Goal: Task Accomplishment & Management: Manage account settings

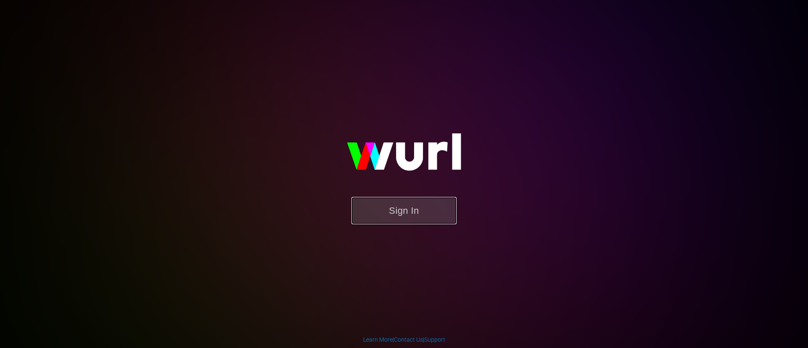
click at [440, 210] on button "Sign In" at bounding box center [403, 210] width 105 height 27
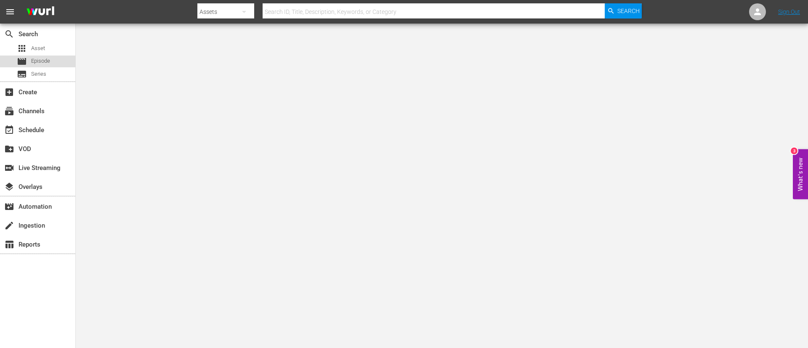
click at [64, 60] on div "movie Episode" at bounding box center [37, 62] width 75 height 12
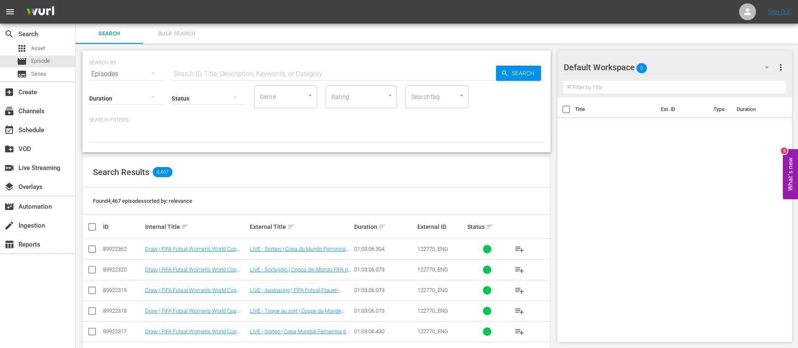
click at [254, 71] on input "text" at bounding box center [334, 74] width 324 height 20
paste input "133707_FR"
type input "133707_FR"
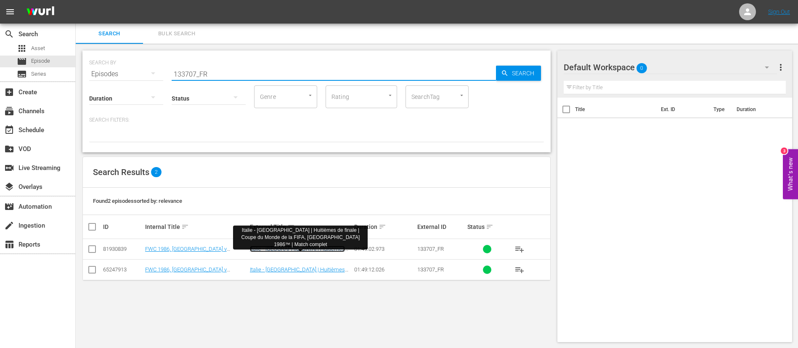
click at [266, 248] on link "Italie - France | Huitièmes de finale | Coupe du Monde de la FIFA, Mexique 1986…" at bounding box center [297, 258] width 95 height 25
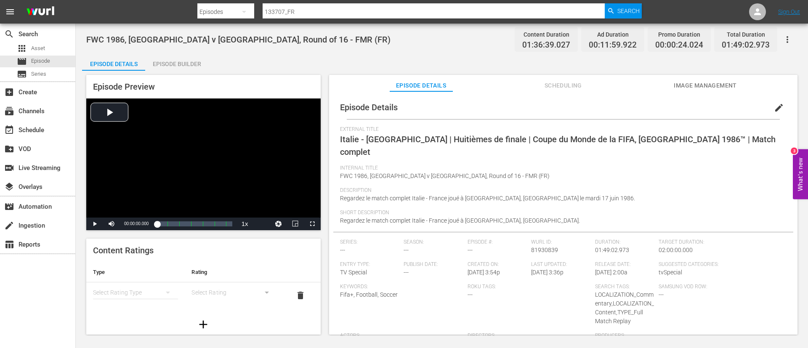
click at [546, 16] on input "133707_FR" at bounding box center [434, 12] width 342 height 20
paste input "5146"
type input "135146_FR"
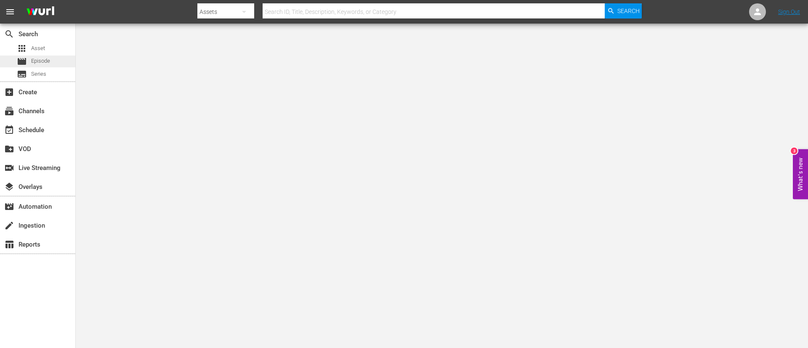
click at [51, 63] on div "movie Episode" at bounding box center [37, 62] width 75 height 12
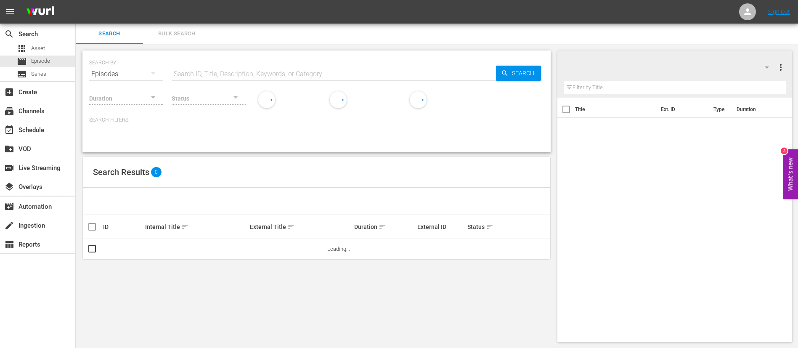
click at [274, 69] on input "text" at bounding box center [334, 74] width 324 height 20
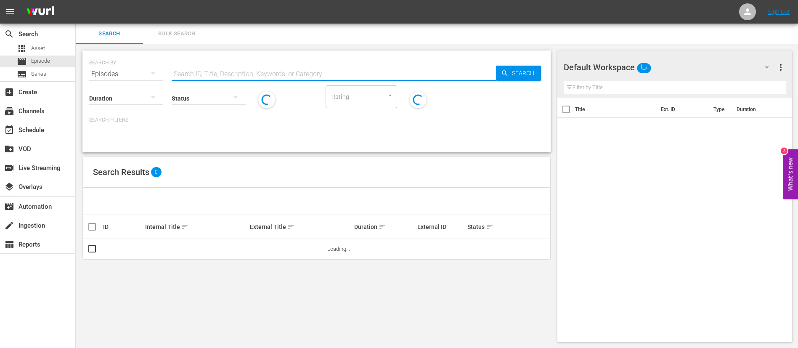
paste input "133707_FR"
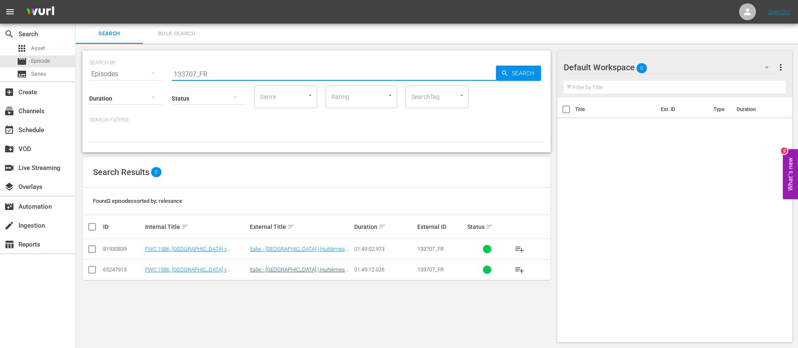
type input "133707_FR"
click at [292, 272] on link "Italie - France | Huitièmes de finale | Coupe du Monde de la FIFA, Mexique 1986…" at bounding box center [297, 278] width 95 height 25
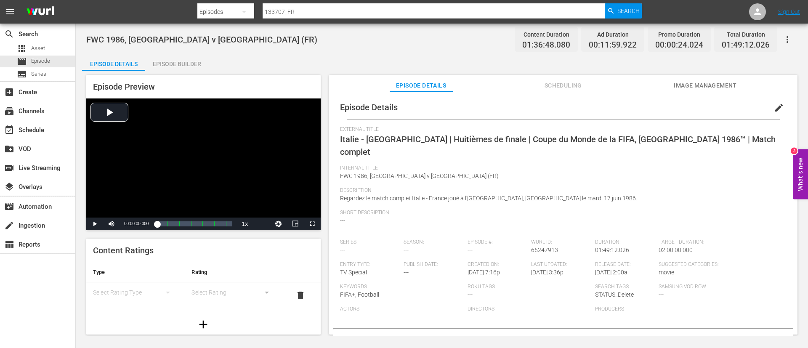
click at [789, 38] on icon "button" at bounding box center [787, 39] width 10 height 10
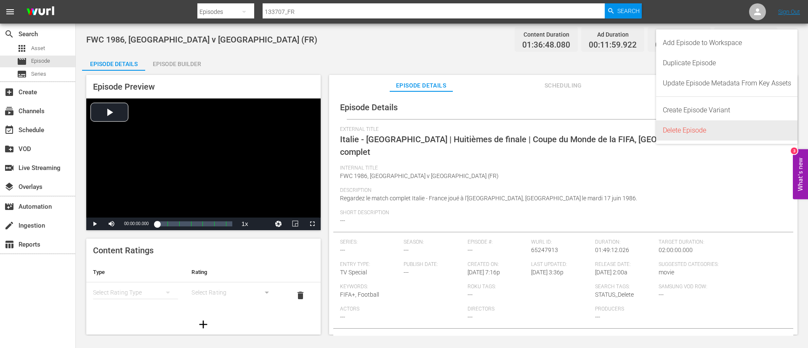
click at [682, 128] on div "Delete Episode" at bounding box center [727, 130] width 128 height 20
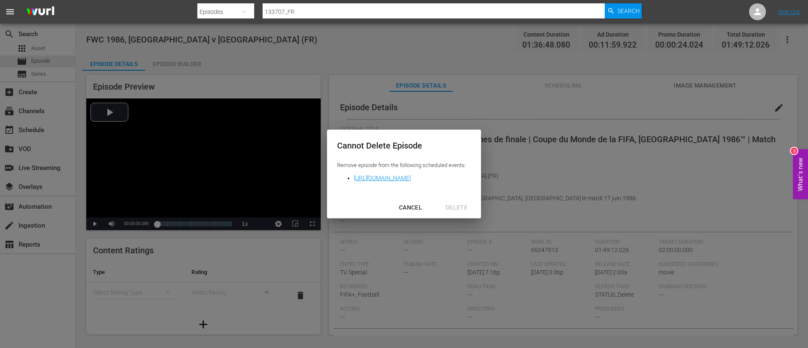
click at [429, 204] on div "CANCEL" at bounding box center [410, 207] width 37 height 11
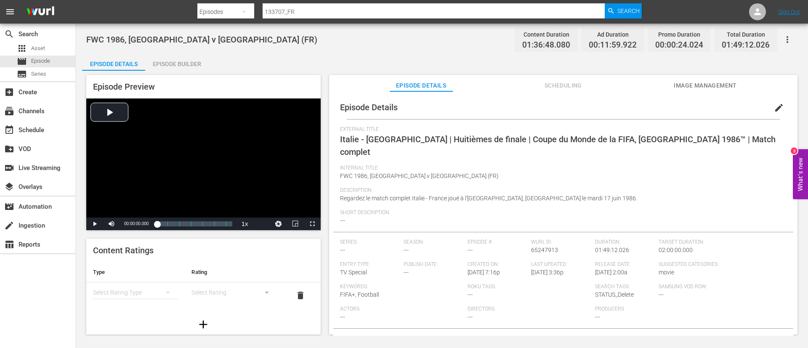
click at [326, 3] on div at bounding box center [419, 3] width 444 height 2
click at [325, 11] on input "133707_FR" at bounding box center [434, 12] width 342 height 20
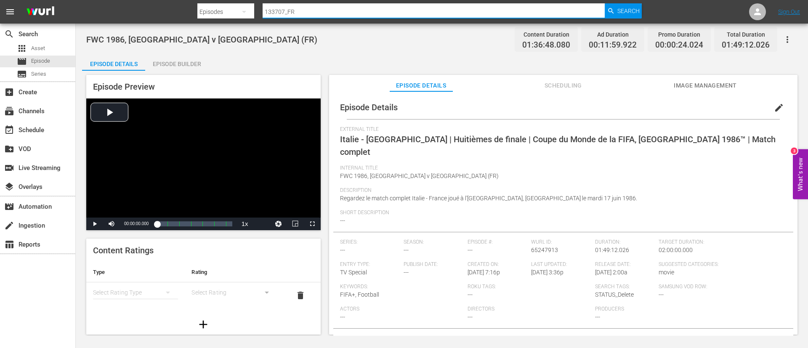
click at [415, 11] on input "133707_FR" at bounding box center [434, 12] width 342 height 20
paste input "20FJdqePKtgrFZFZplQWT9"
type input "20FJdqePKtgrFZFZplQWT9_FR"
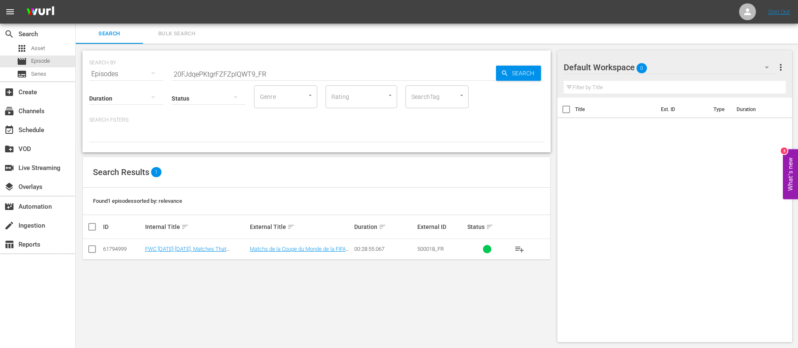
click at [332, 191] on div "Found 1 episodes sorted by: relevance" at bounding box center [316, 201] width 467 height 27
click at [433, 249] on span "500018_FR" at bounding box center [430, 249] width 27 height 6
copy span "500018_FR"
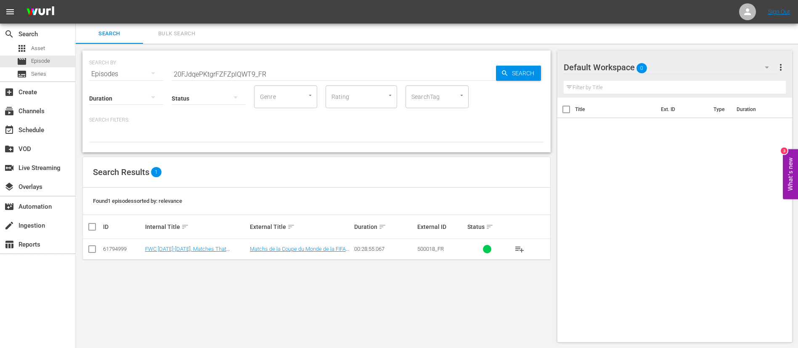
click at [292, 70] on input "20FJdqePKtgrFZFZplQWT9_FR" at bounding box center [334, 74] width 324 height 20
paste input "4i4DO9vZggfks2Ju4QMfzF"
type input "4i4DO9vZggfks2Ju4QMfzF_FR"
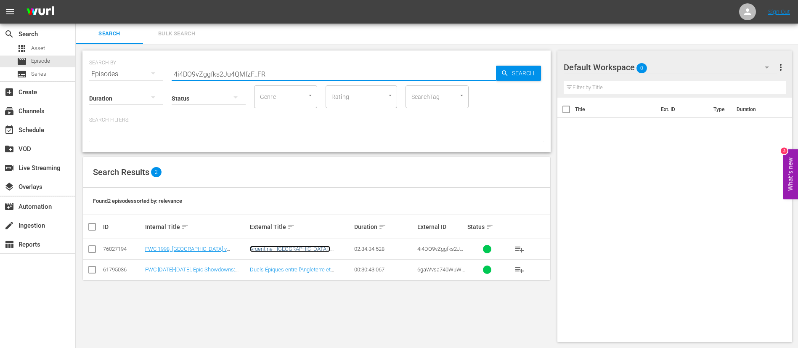
click at [342, 247] on link "Argentine - Angleterre | Huitièmes de finale | Coupe du Monde de la FIFA, Franc…" at bounding box center [298, 258] width 97 height 25
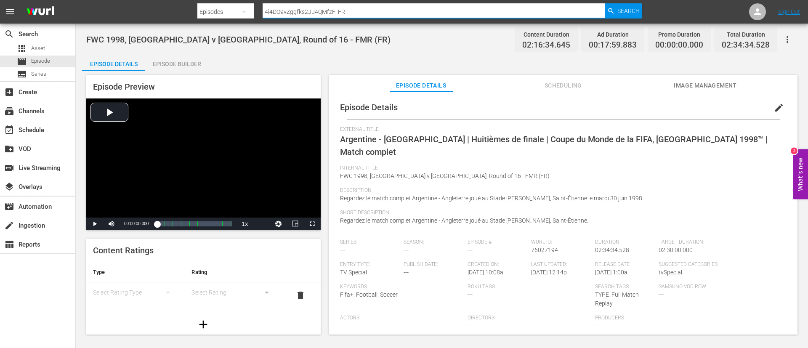
click at [364, 3] on input "4i4DO9vZggfks2Ju4QMfzF_FR" at bounding box center [434, 12] width 342 height 20
click at [362, 13] on input "4i4DO9vZggfks2Ju4QMfzF_FR" at bounding box center [434, 12] width 342 height 20
paste input "135173"
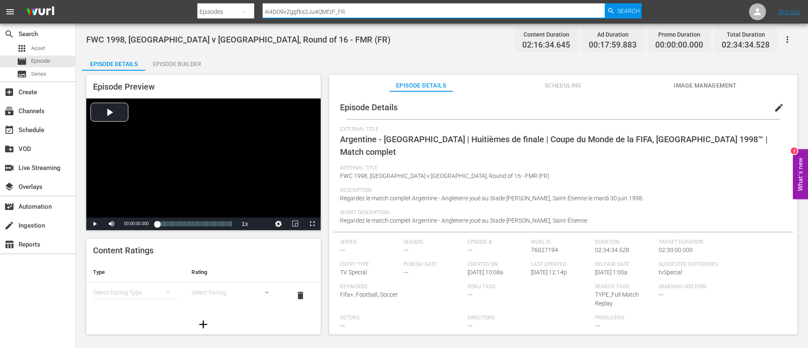
type input "135173_FR"
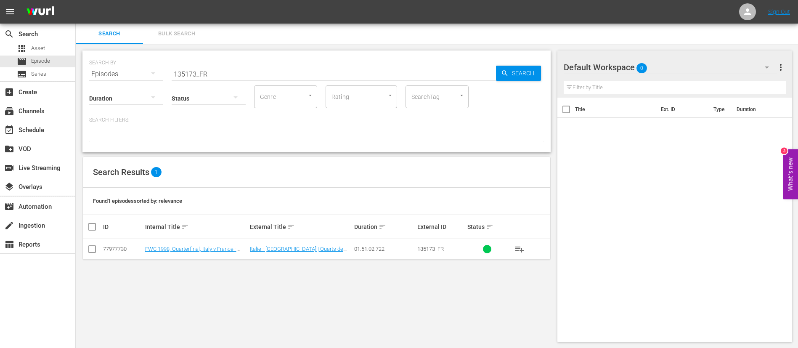
click at [318, 69] on input "135173_FR" at bounding box center [334, 74] width 324 height 20
paste input "2026"
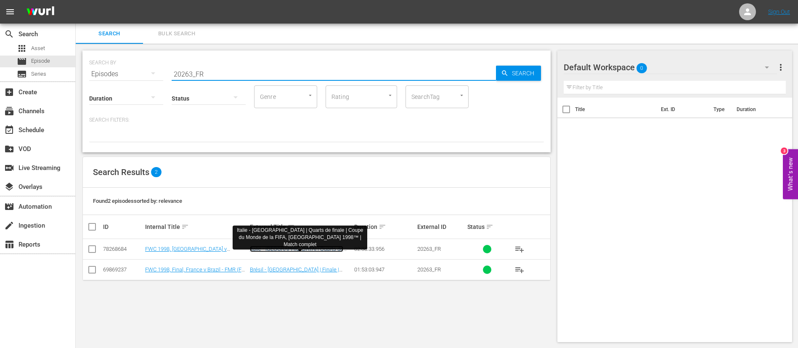
click at [336, 249] on link "Italie - [GEOGRAPHIC_DATA] | Quarts de finale | Coupe du Monde de la FIFA, [GEO…" at bounding box center [296, 258] width 93 height 25
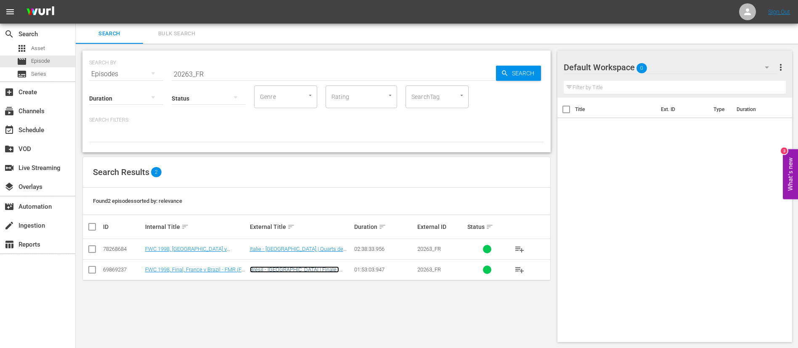
click at [336, 271] on link "Brésil - France | Finale | Coupe du Monde de la FIFA, France 1998™ | Match comp…" at bounding box center [294, 278] width 89 height 25
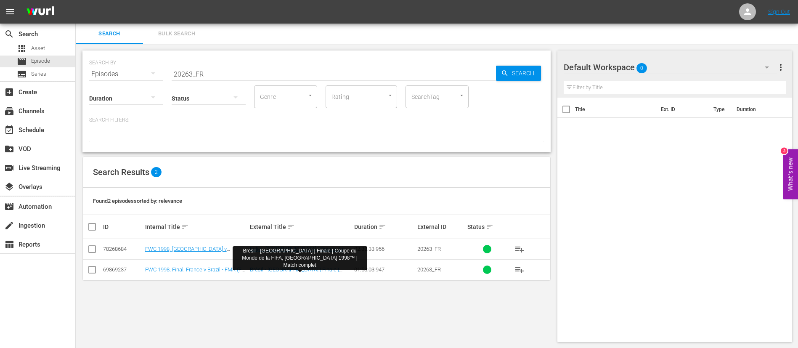
click at [378, 70] on input "20263_FR" at bounding box center [334, 74] width 324 height 20
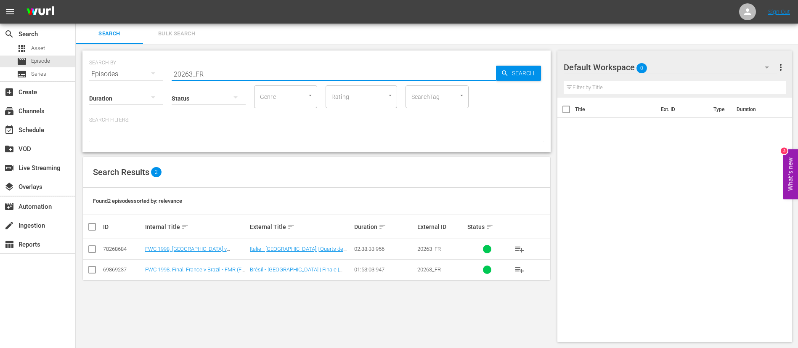
paste input "13517"
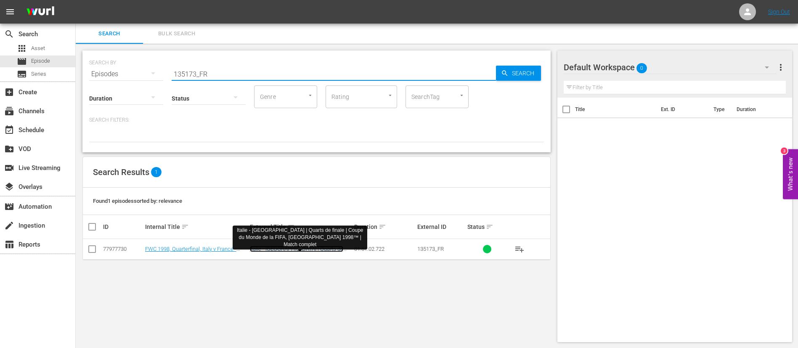
click at [330, 246] on link "Italie - [GEOGRAPHIC_DATA] | Quarts de finale | Coupe du Monde de la FIFA, [GEO…" at bounding box center [296, 258] width 93 height 25
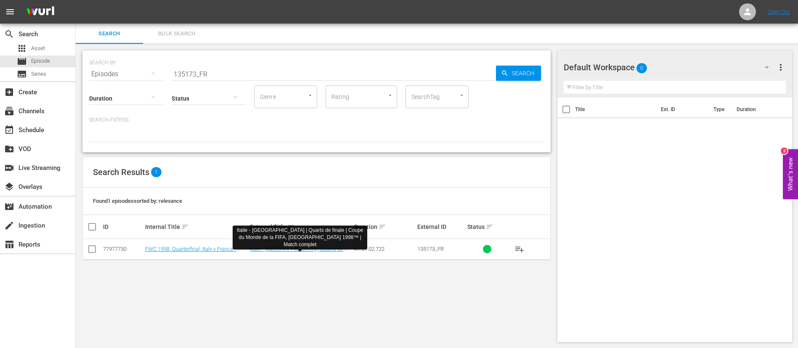
click at [359, 68] on input "135173_FR" at bounding box center [334, 74] width 324 height 20
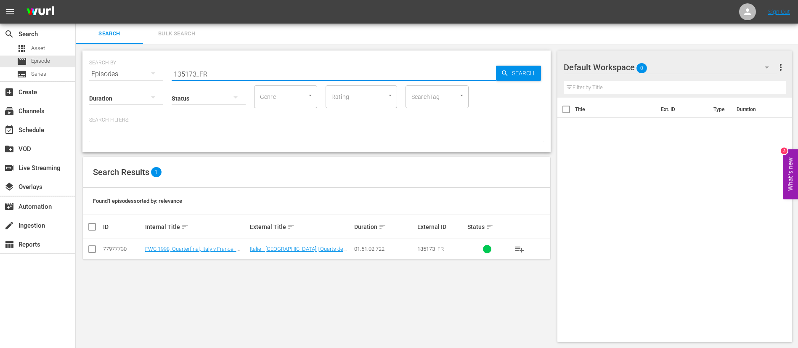
click at [359, 68] on input "135173_FR" at bounding box center [334, 74] width 324 height 20
paste input "2pFUztZuH1dOHcIQw0EZ25"
type input "2pFUztZuH1dOHcIQw0EZ25_FR"
click at [332, 249] on link "Route vers Maracanã | Le Film Officiel de la Coupe du Monde de la FIFA 2014™" at bounding box center [299, 255] width 99 height 19
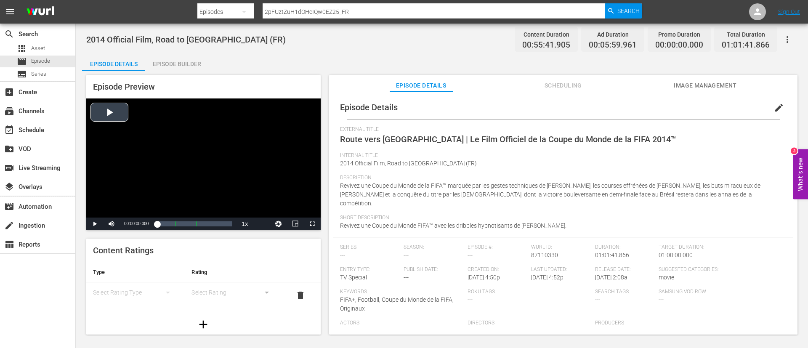
click at [248, 151] on div "Video Player" at bounding box center [203, 157] width 234 height 119
click at [157, 220] on div "00:00:04.832" at bounding box center [157, 224] width 0 height 8
click at [255, 156] on div "Video Player" at bounding box center [203, 157] width 234 height 119
click at [774, 104] on span "edit" at bounding box center [779, 108] width 10 height 10
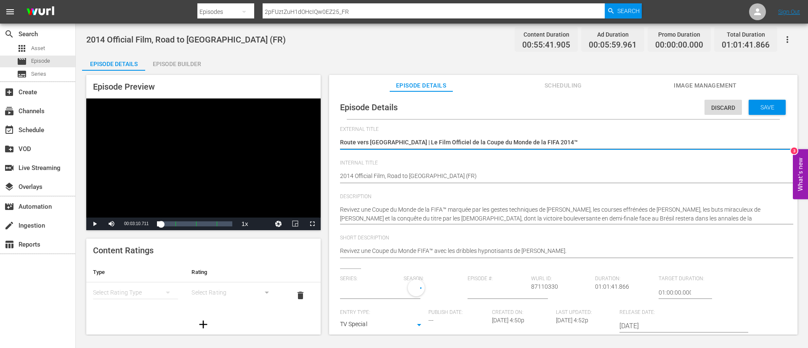
type input "No Series"
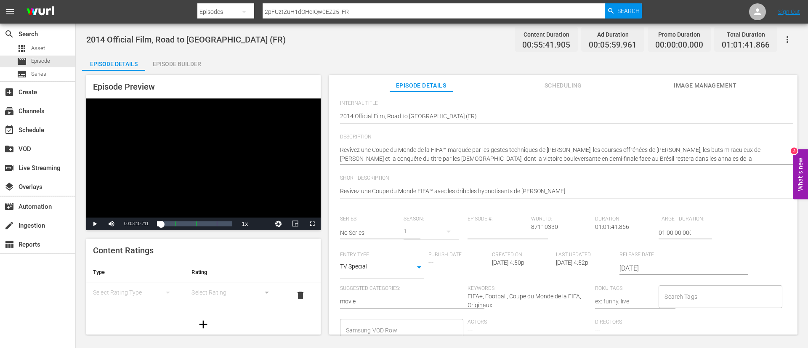
scroll to position [126, 0]
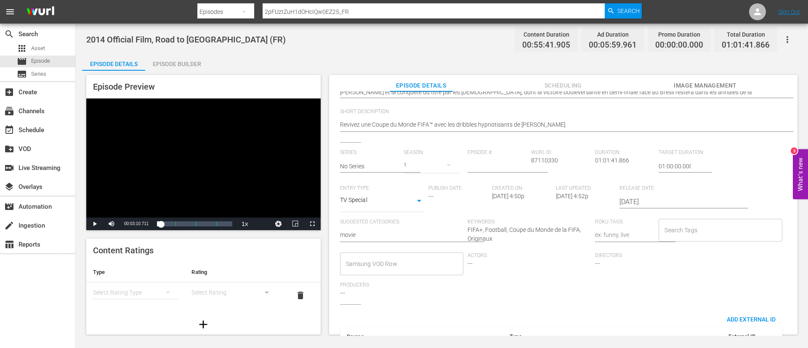
click at [686, 228] on input "Search Tags" at bounding box center [713, 230] width 103 height 15
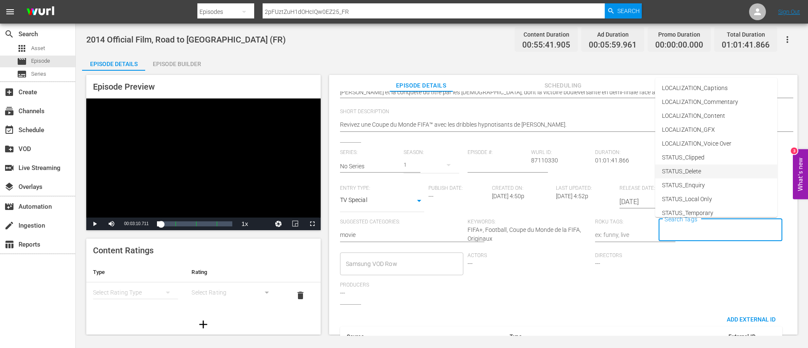
scroll to position [103, 0]
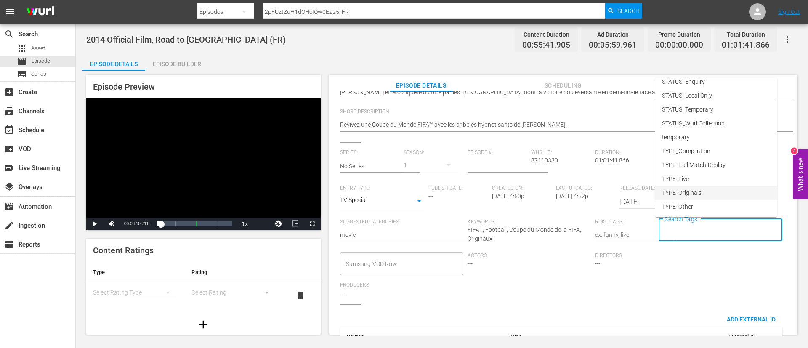
click at [696, 188] on li "TYPE_Originals" at bounding box center [716, 193] width 122 height 14
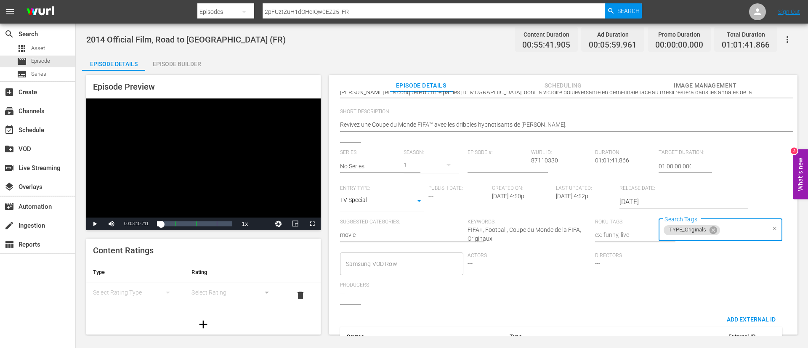
click at [726, 229] on input "Search Tags" at bounding box center [743, 230] width 44 height 15
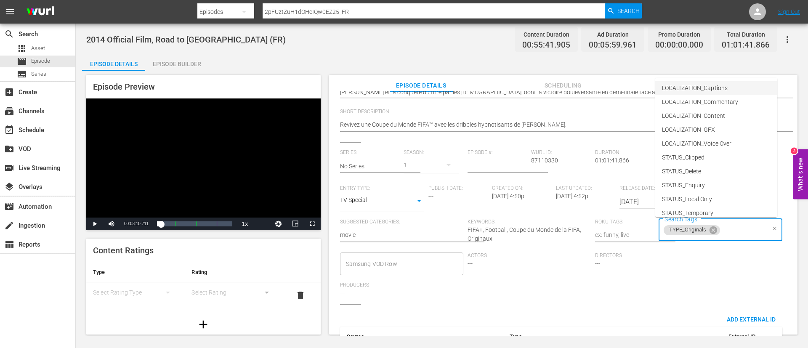
click at [735, 89] on li "LOCALIZATION_Captions" at bounding box center [716, 88] width 122 height 14
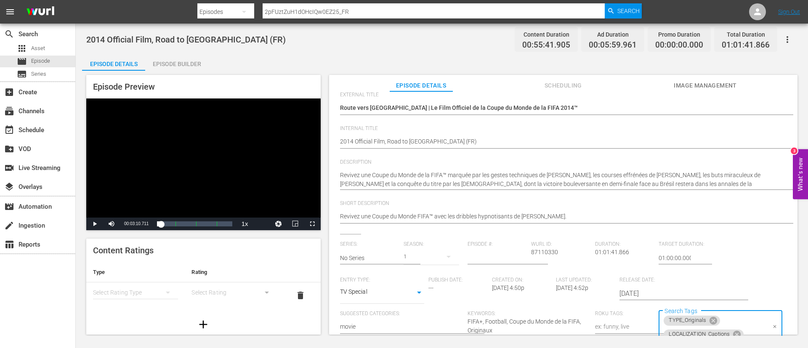
scroll to position [0, 0]
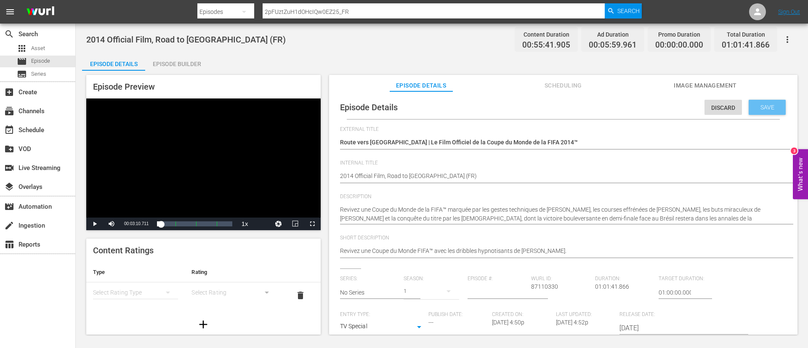
click at [768, 109] on span "Save" at bounding box center [767, 107] width 27 height 7
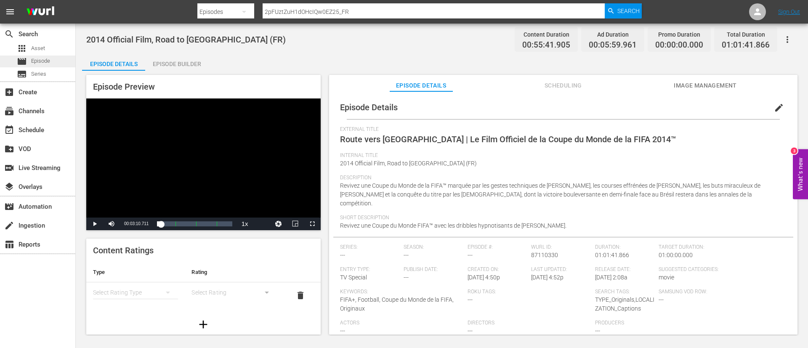
click at [42, 64] on span "Episode" at bounding box center [40, 61] width 19 height 8
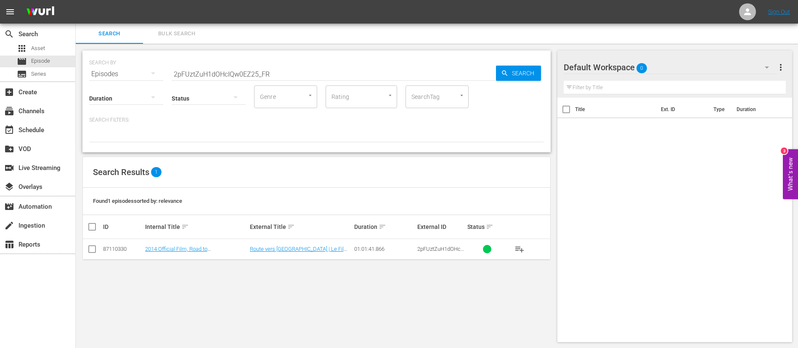
click at [388, 77] on input "2pFUztZuH1dOHcIQw0EZ25_FR" at bounding box center [334, 74] width 324 height 20
paste input "The Ground Under Our Feet"
type input "The Ground Under Our Feet"
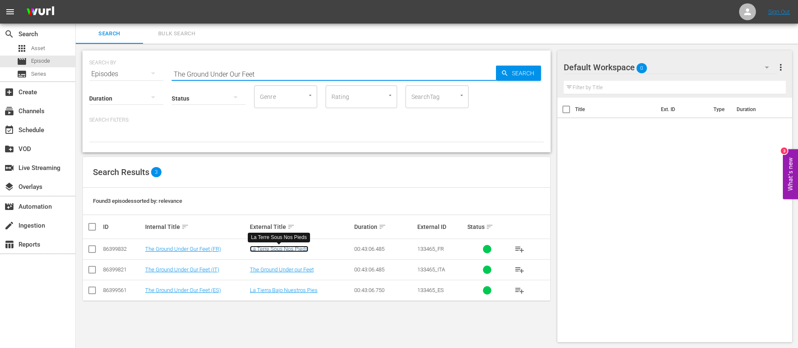
click at [302, 251] on link "La Terre Sous Nos Pieds" at bounding box center [279, 249] width 58 height 6
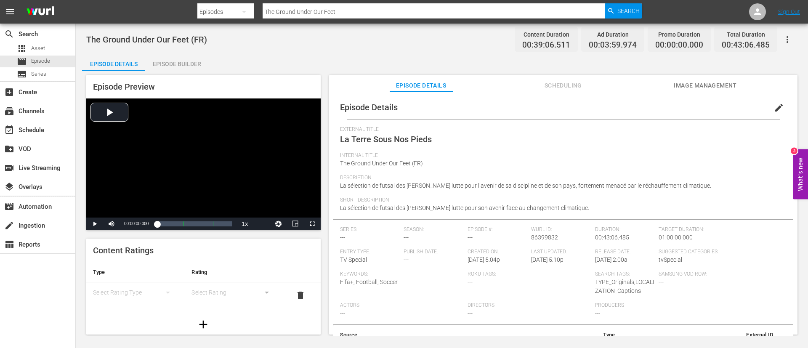
click at [296, 11] on input "The Ground Under Our Feet" at bounding box center [434, 12] width 342 height 20
paste input "7F0H2tfMvvaFeQpNlpT74y_ITA"
type input "7F0H2tfMvvaFeQpNlpT74y_ITA"
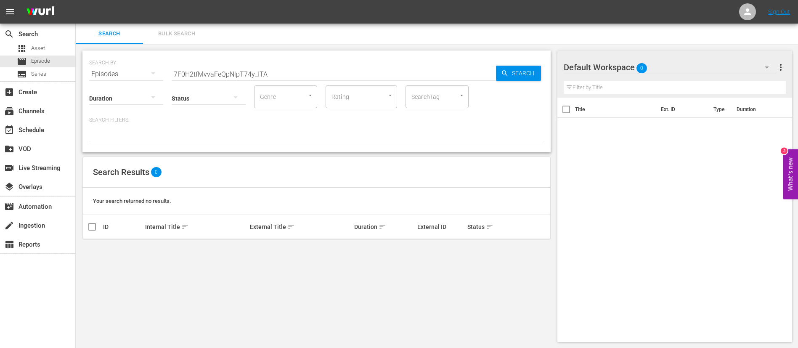
click at [207, 67] on input "7F0H2tfMvvaFeQpNlpT74y_ITA" at bounding box center [334, 74] width 324 height 20
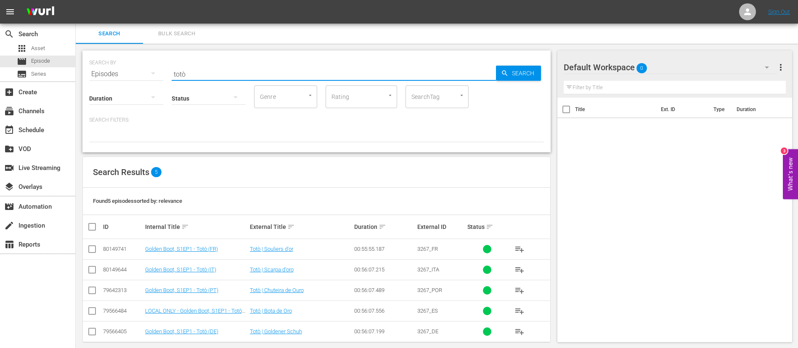
click at [423, 266] on span "3267_ITA" at bounding box center [428, 269] width 22 height 6
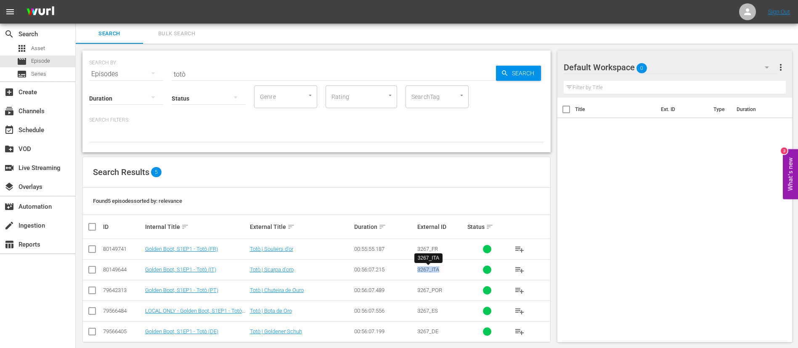
click at [423, 266] on span "3267_ITA" at bounding box center [428, 269] width 22 height 6
copy span "3267_ITA"
click at [295, 76] on input "totò" at bounding box center [334, 74] width 324 height 20
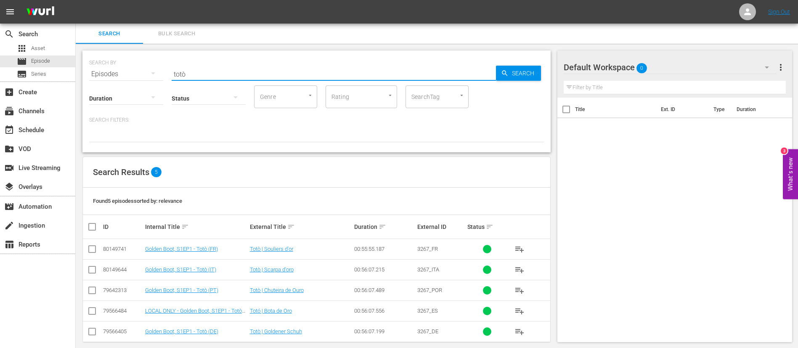
click at [295, 76] on input "totò" at bounding box center [334, 74] width 324 height 20
paste input "3GYOruT5S25NAkfNlWdLW_ITA"
type input "3GYOruT5S25NAkfNlWdLW_ITA"
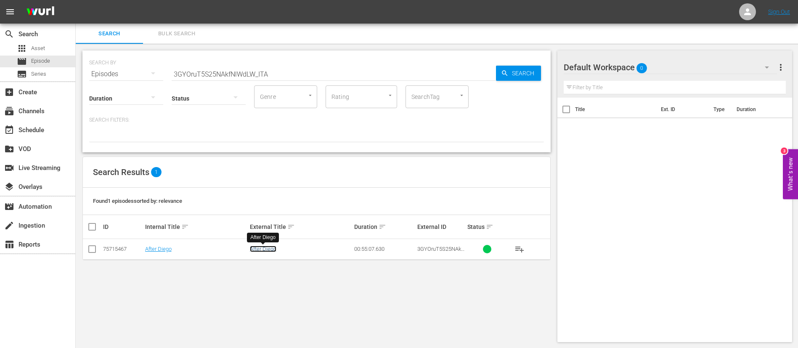
click at [269, 251] on link "After Diego" at bounding box center [263, 249] width 27 height 6
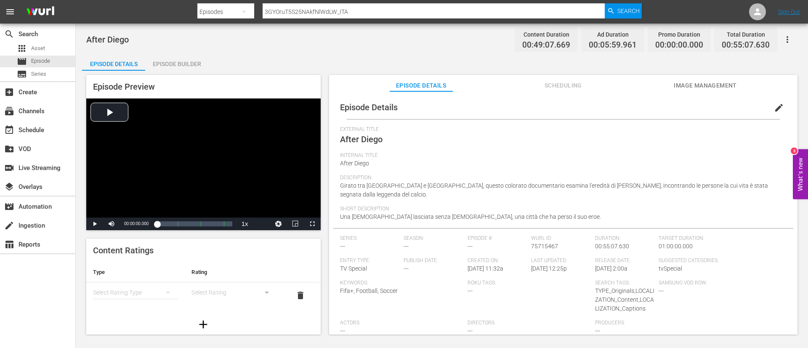
click at [353, 8] on input "3GYOruT5S25NAkfNlWdLW_ITA" at bounding box center [434, 12] width 342 height 20
paste input "5Ajnlmrjv1P1kQh33eUDbS"
type input "5Ajnlmrjv1P1kQh33eUDbS_ITA"
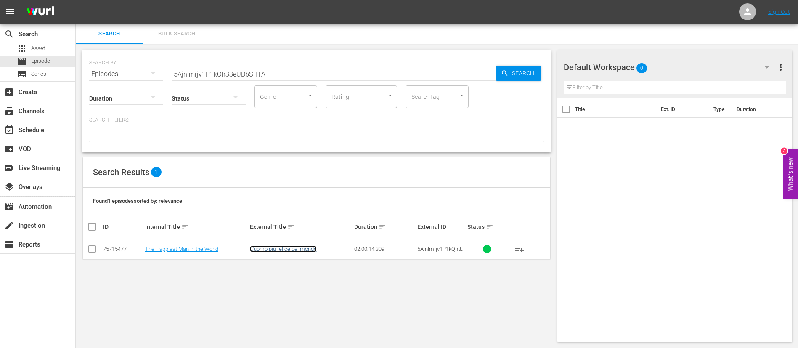
click at [296, 249] on link "L'uomo più felice del mondo" at bounding box center [283, 249] width 67 height 6
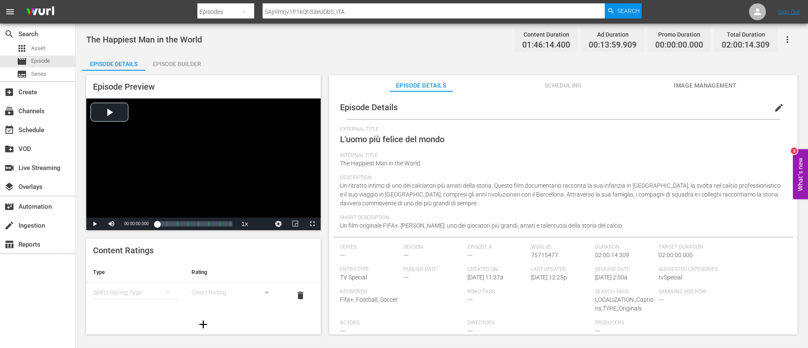
click at [320, 16] on input "5Ajnlmrjv1P1kQh33eUDbS_ITA" at bounding box center [434, 12] width 342 height 20
paste input "6QkDywArZA1dF0gJOvdwix"
type input "6QkDywArZA1dF0gJOvdwix_ITA"
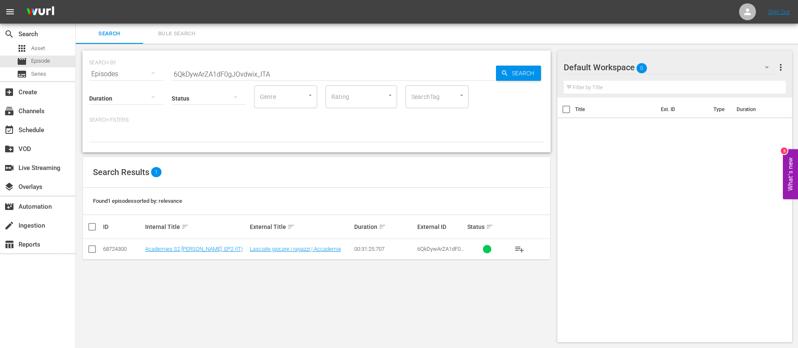
click at [281, 253] on td "Lasciate giocare i ragazzi | Accademie" at bounding box center [301, 249] width 105 height 21
click at [287, 249] on link "Lasciate giocare i ragazzi | Accademie" at bounding box center [295, 249] width 91 height 6
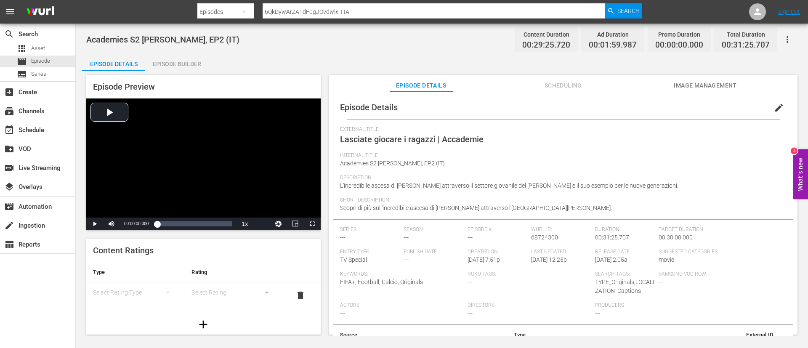
click at [411, 184] on span "L'incredibile ascesa di Neymar attraverso il settore giovanile del Santos e il …" at bounding box center [509, 185] width 338 height 7
copy span "Neymar"
click at [418, 20] on div at bounding box center [419, 20] width 444 height 3
click at [427, 8] on input "6QkDywArZA1dF0gJOvdwix_ITA" at bounding box center [434, 12] width 342 height 20
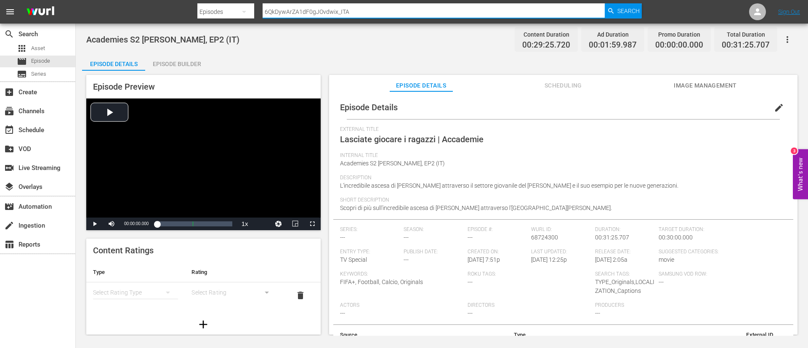
click at [427, 8] on input "6QkDywArZA1dF0gJOvdwix_ITA" at bounding box center [434, 12] width 342 height 20
paste input "5ingiiFAX43PkHlWdoEJfr"
type input "5ingiiFAX43PkHlWdoEJfr_ITA"
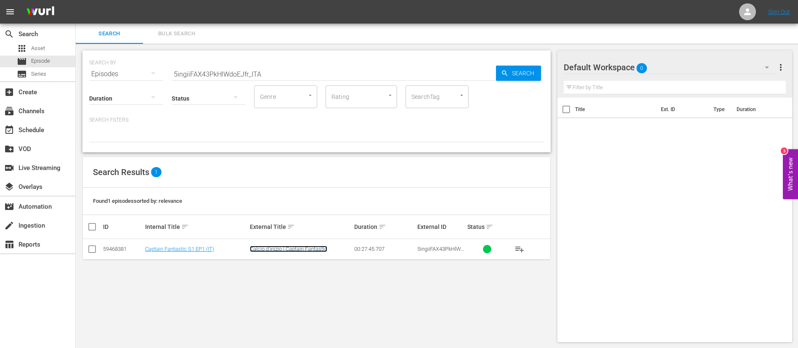
click at [311, 249] on link "Calcio d'inizio | Captain Fantastic" at bounding box center [288, 249] width 77 height 6
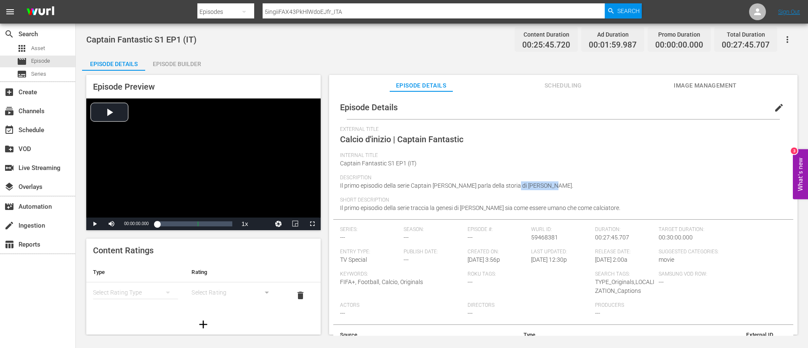
drag, startPoint x: 508, startPoint y: 186, endPoint x: 540, endPoint y: 185, distance: 32.0
click at [540, 185] on span "Il primo episodio della serie Captain Fantastic parla della storia di Sunil Chh…" at bounding box center [456, 185] width 233 height 7
click at [371, 10] on input "5ingiiFAX43PkHlWdoEJfr_ITA" at bounding box center [434, 12] width 342 height 20
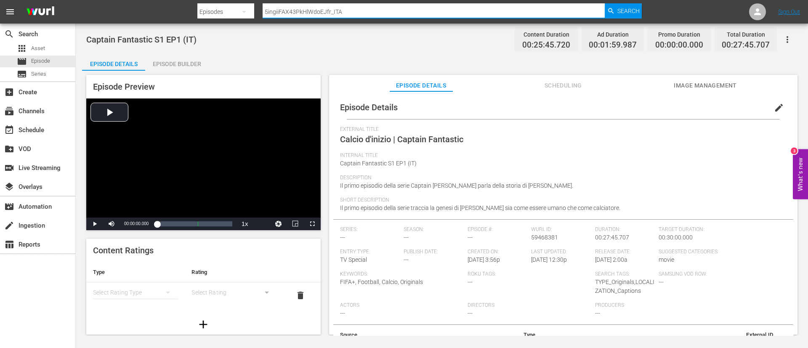
paste input "2pFUztZuH1dOHcIQw0EZ25"
type input "2pFUztZuH1dOHcIQw0EZ25_ITA"
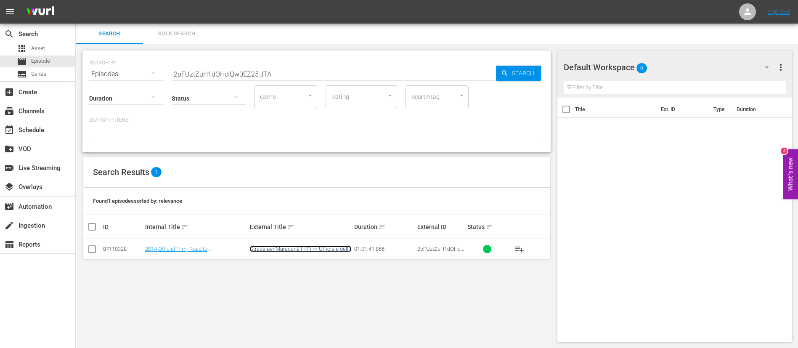
click at [317, 248] on link "Strada per Maracanã | Il Film Ufficiale della Coppa del Mondo FIFA 2014™" at bounding box center [300, 252] width 101 height 13
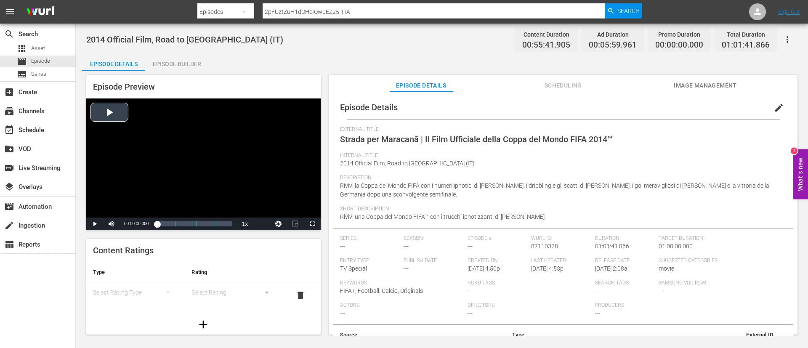
click at [220, 140] on div "Video Player" at bounding box center [203, 157] width 234 height 119
click at [769, 109] on button "edit" at bounding box center [779, 108] width 20 height 20
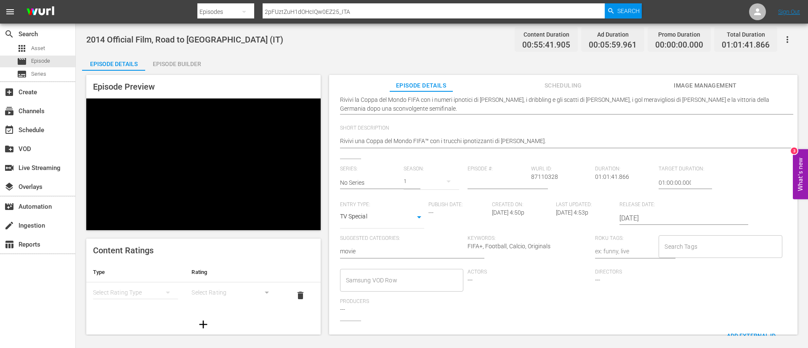
scroll to position [126, 0]
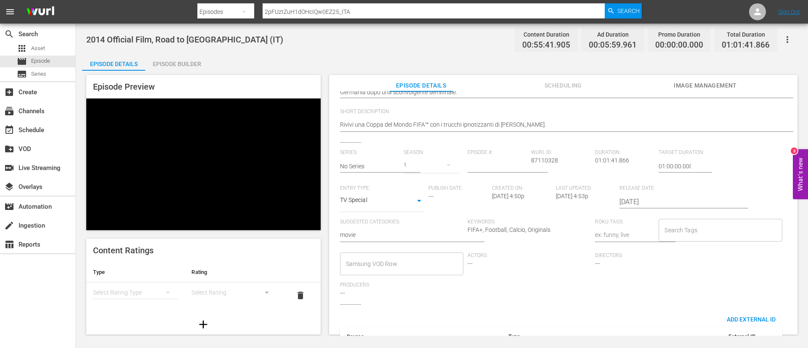
click at [687, 219] on div "Search Tags" at bounding box center [719, 230] width 123 height 23
click at [687, 226] on input "Search Tags" at bounding box center [713, 230] width 103 height 15
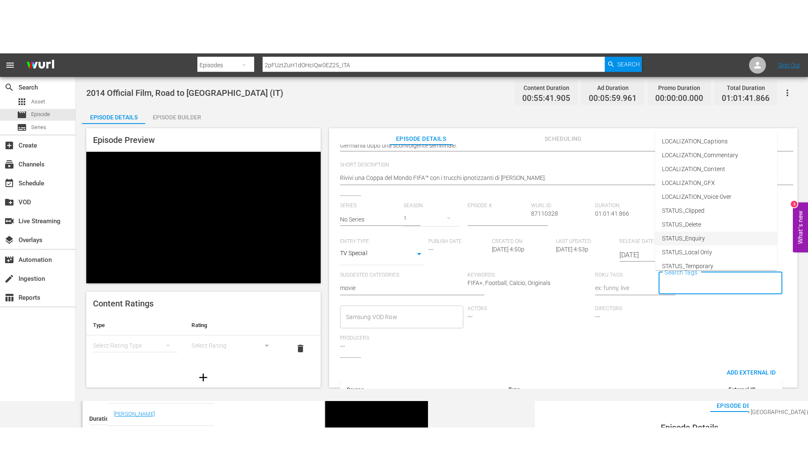
scroll to position [103, 0]
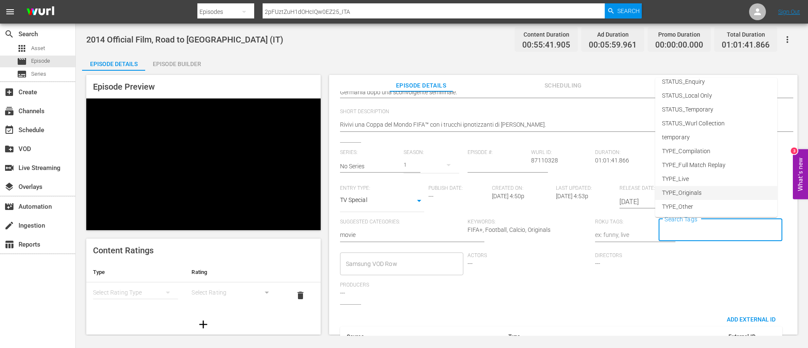
click at [716, 191] on li "TYPE_Originals" at bounding box center [716, 193] width 122 height 14
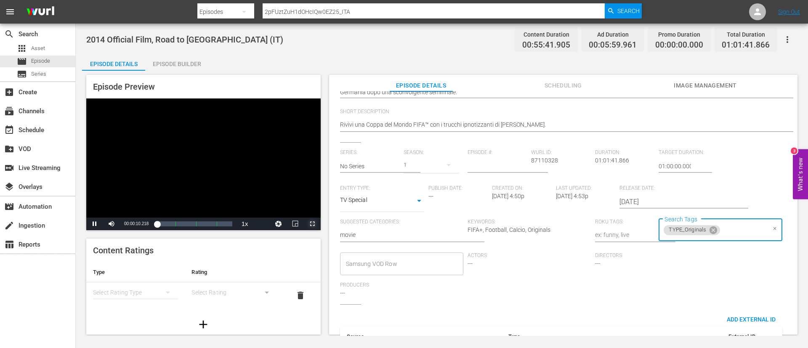
click at [312, 224] on span "Video Player" at bounding box center [312, 224] width 0 height 0
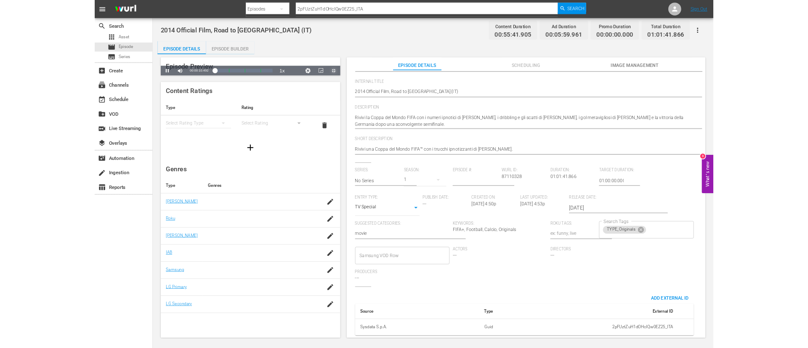
scroll to position [66, 0]
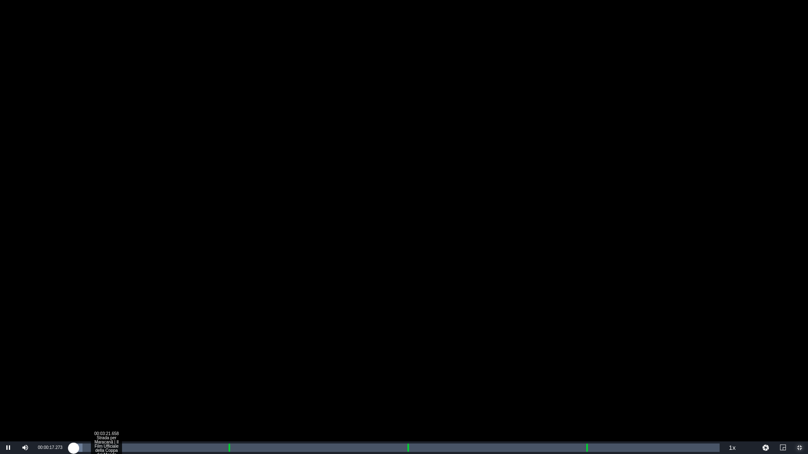
click at [106, 348] on div "Loaded : 1.79% 00:03:21.658 Strada per Maracanã | Il Film Ufficiale della Coppa…" at bounding box center [395, 448] width 649 height 8
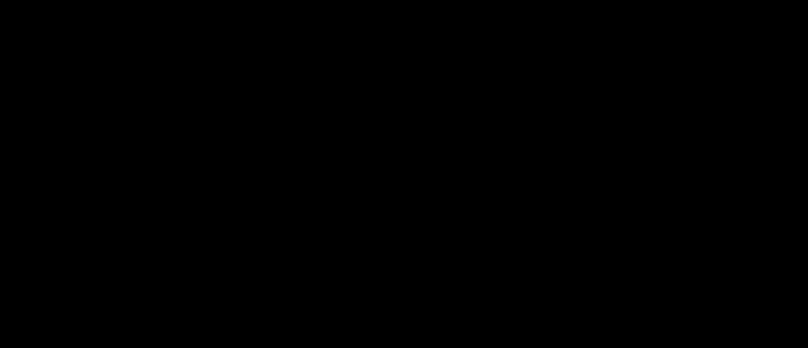
scroll to position [126, 0]
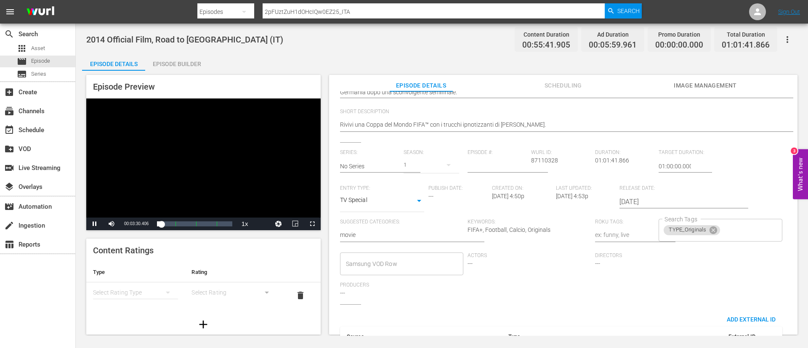
click at [233, 162] on div "Video Player" at bounding box center [203, 157] width 234 height 119
click at [734, 226] on input "Search Tags" at bounding box center [743, 230] width 44 height 15
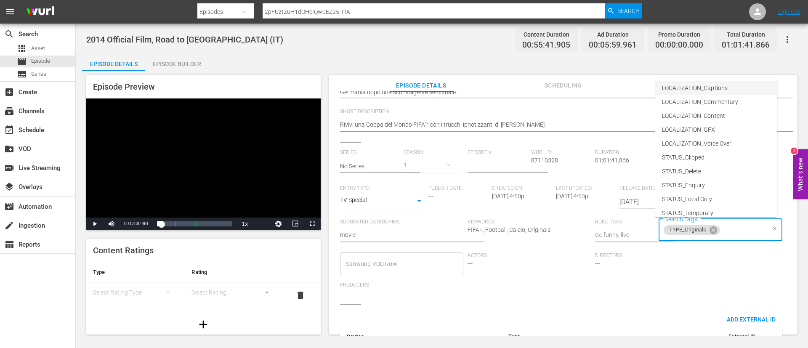
click at [727, 91] on li "LOCALIZATION_Captions" at bounding box center [716, 88] width 122 height 14
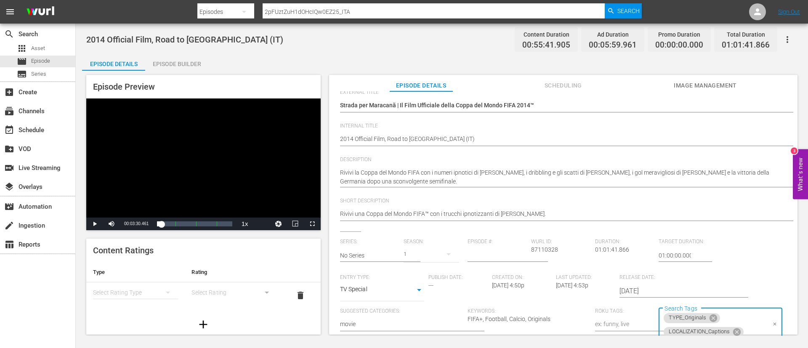
scroll to position [0, 0]
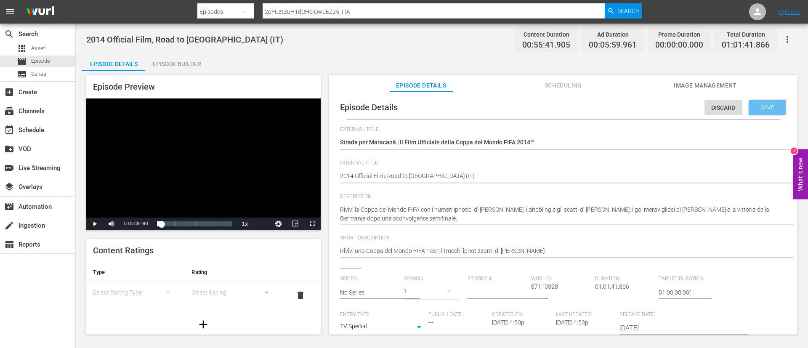
click at [772, 107] on span "Save" at bounding box center [767, 107] width 27 height 7
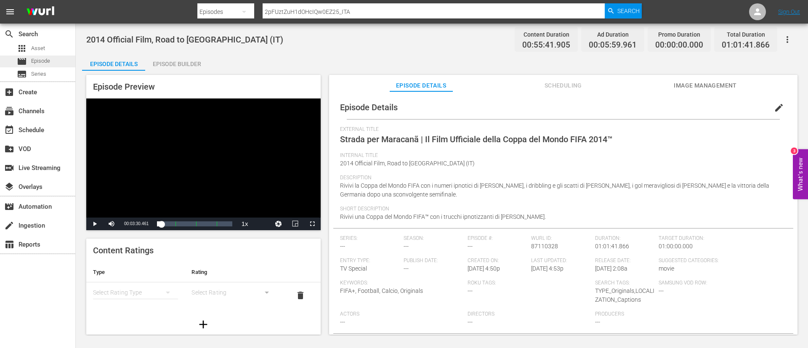
click at [59, 58] on div "movie Episode" at bounding box center [37, 62] width 75 height 12
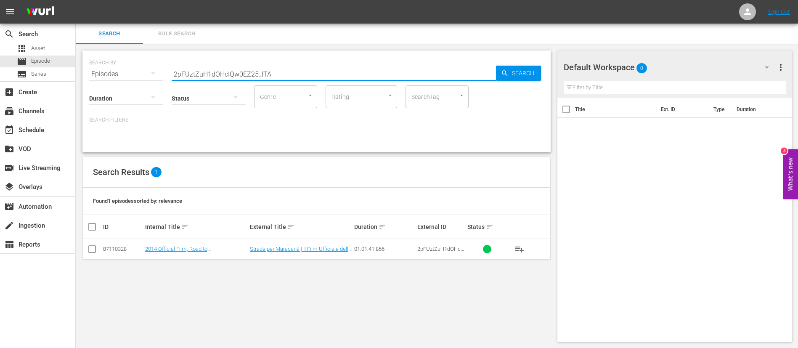
click at [344, 70] on input "2pFUztZuH1dOHcIQw0EZ25_ITA" at bounding box center [334, 74] width 324 height 20
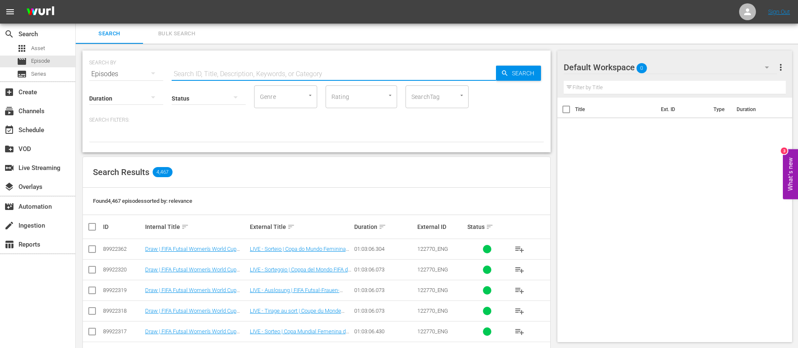
click at [293, 78] on input "text" at bounding box center [334, 74] width 324 height 20
paste input "114419_ITA"
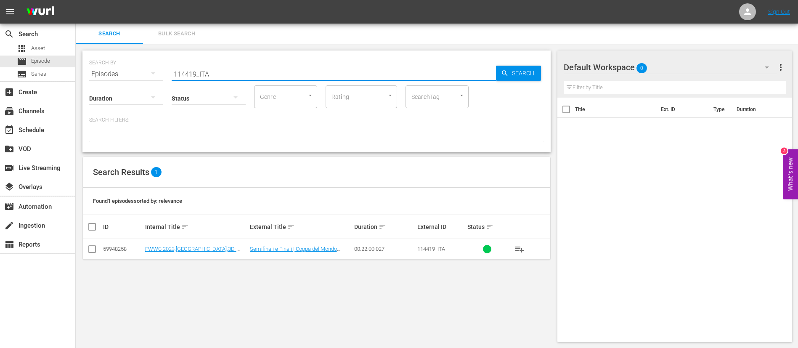
type input "114419_ITA"
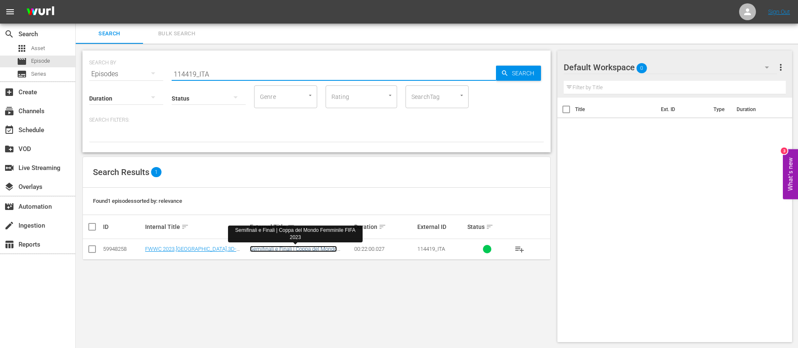
click at [321, 250] on link "Semifinali e Finali | Coppa del Mondo Femminile FIFA 2023" at bounding box center [293, 252] width 87 height 13
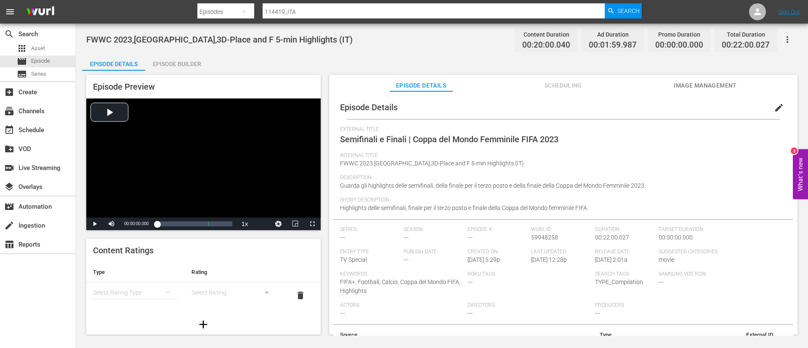
click at [777, 104] on span "edit" at bounding box center [779, 108] width 10 height 10
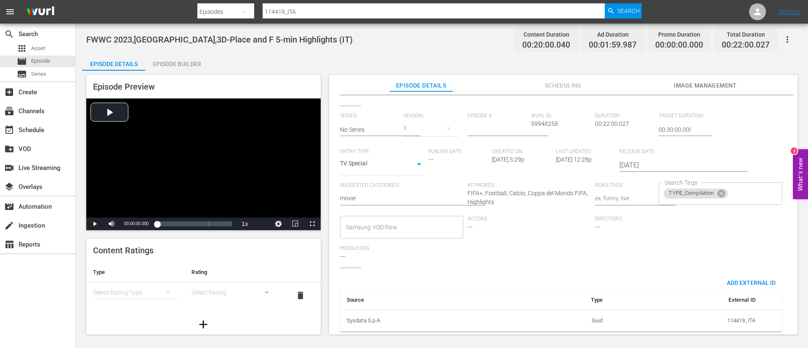
scroll to position [165, 0]
click at [743, 186] on input "Search Tags" at bounding box center [747, 193] width 37 height 15
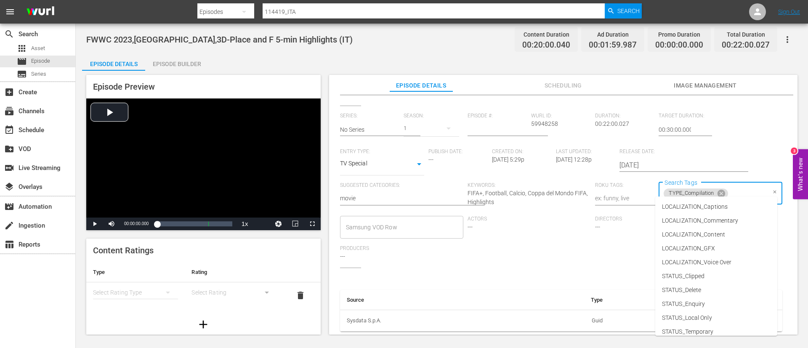
paste input "CATEGORY_Womens"
type input "CATEGORY_Womens"
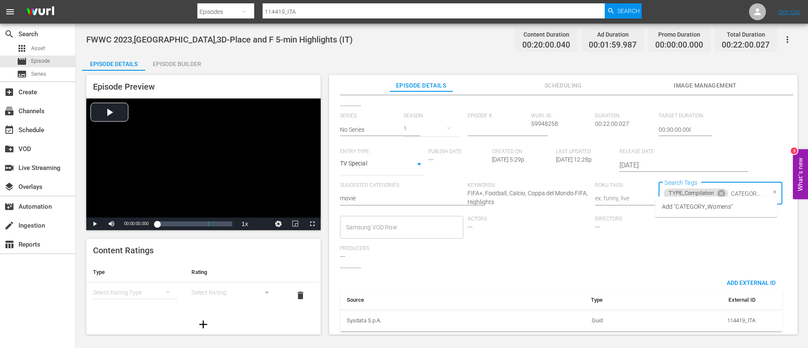
scroll to position [0, 24]
click at [716, 205] on span "Add "CATEGORY_Womens"" at bounding box center [697, 206] width 71 height 9
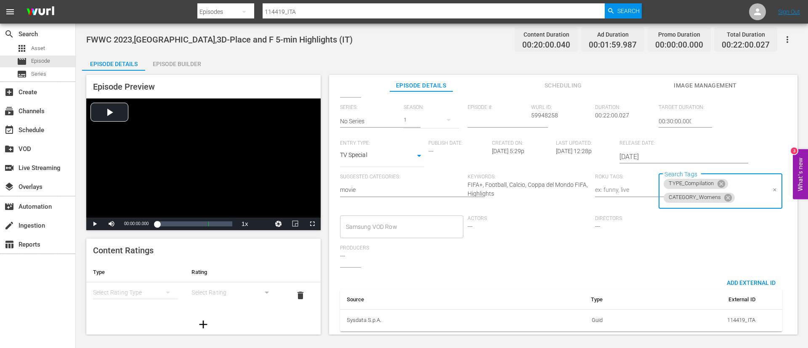
scroll to position [0, 0]
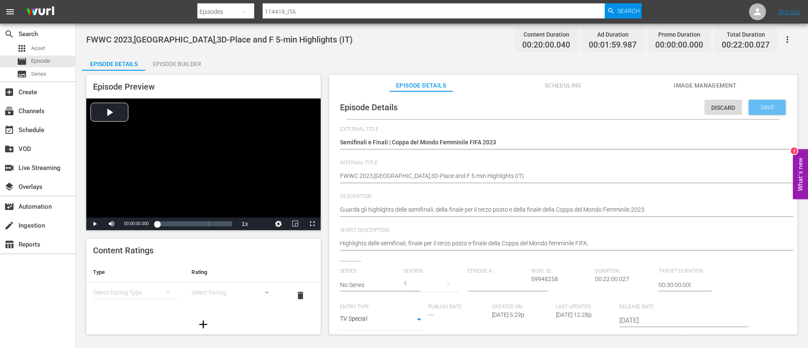
click at [763, 106] on span "Save" at bounding box center [767, 107] width 27 height 7
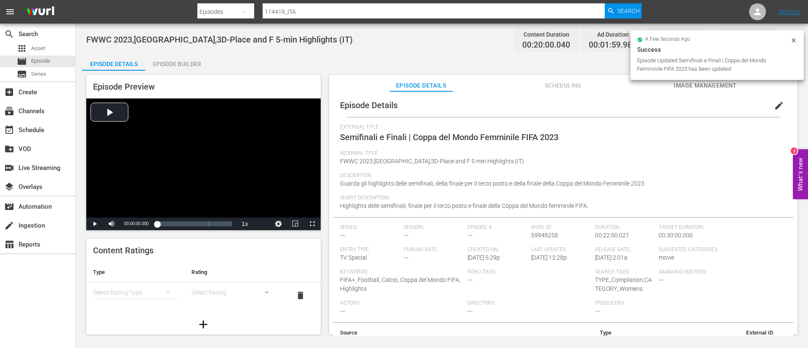
scroll to position [28, 0]
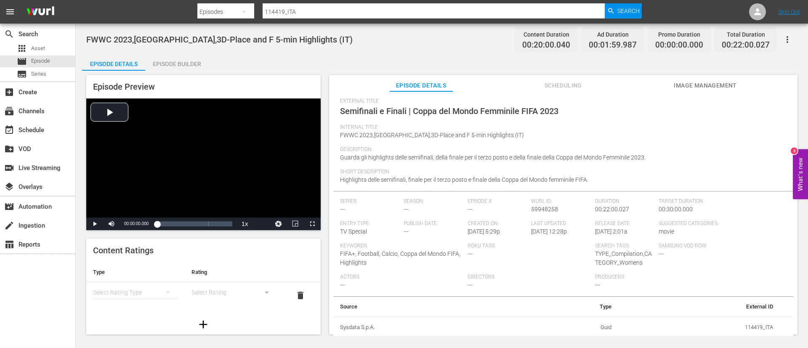
click at [313, 12] on input "114419_ITA" at bounding box center [434, 12] width 342 height 20
paste input "7983"
type input "117983_ITA"
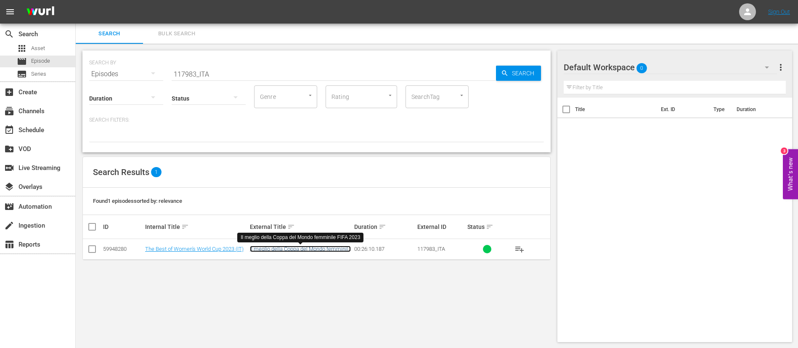
click at [278, 250] on link "Il meglio della Coppa del Mondo femminile FIFA 2023" at bounding box center [300, 252] width 101 height 13
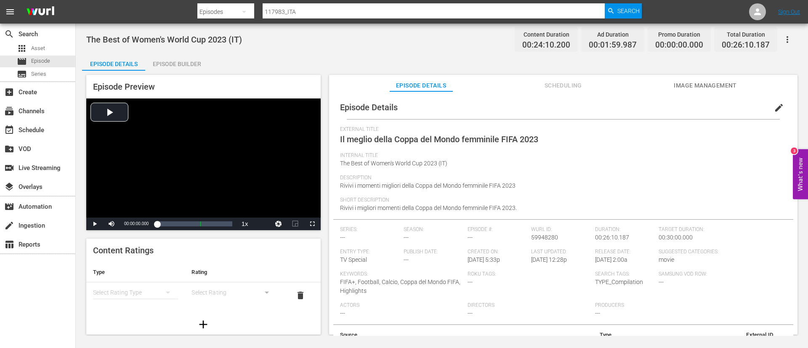
click at [779, 108] on button "edit" at bounding box center [779, 108] width 20 height 20
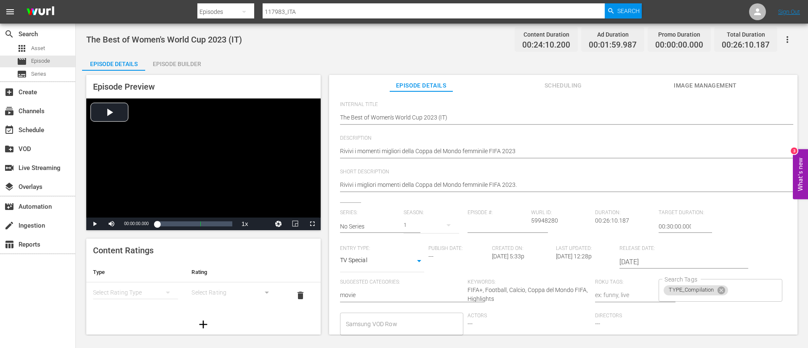
scroll to position [165, 0]
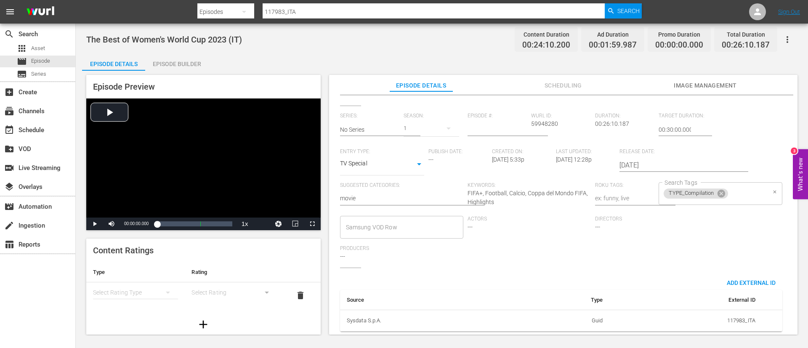
click at [743, 186] on input "Search Tags" at bounding box center [747, 193] width 37 height 15
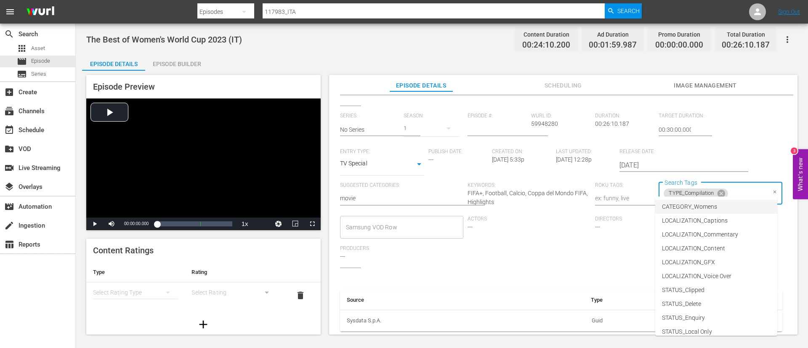
click at [735, 205] on li "CATEGORY_Womens" at bounding box center [716, 207] width 122 height 14
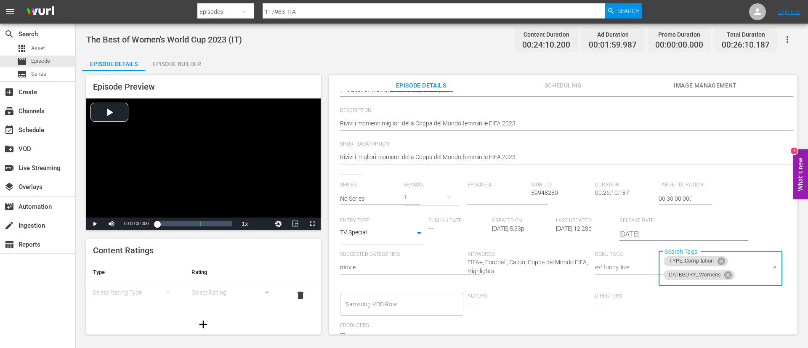
scroll to position [0, 0]
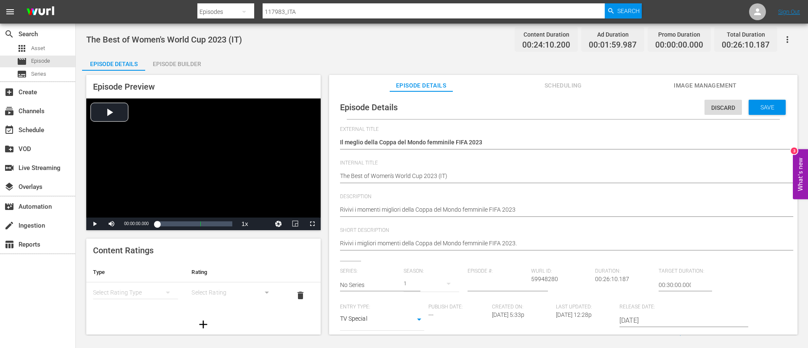
click at [772, 109] on span "Save" at bounding box center [767, 107] width 27 height 7
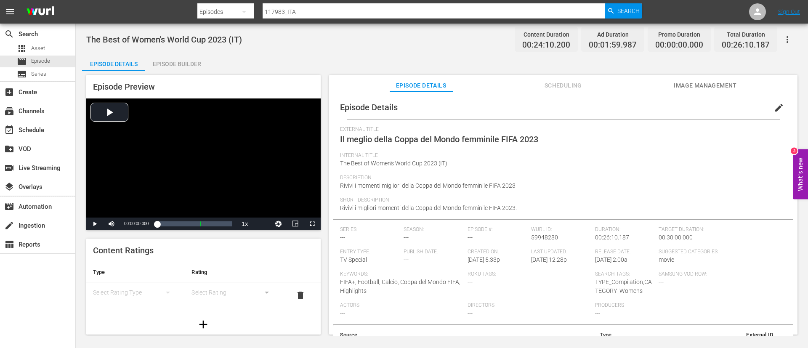
click at [342, 15] on input "117983_ITA" at bounding box center [434, 12] width 342 height 20
paste input "22770"
type input "122770_ITA"
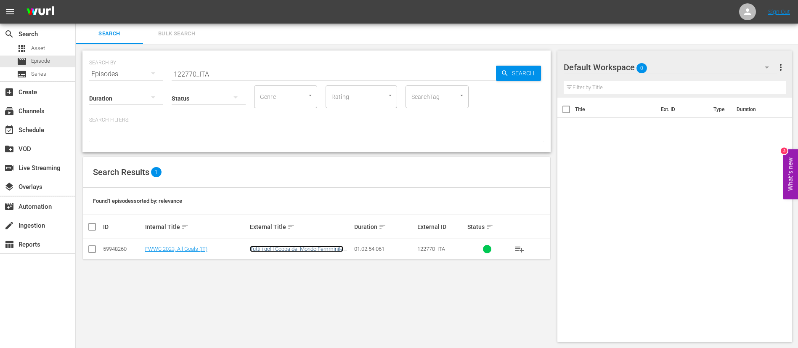
click at [324, 246] on link "Tutti i gol | Coppa del Mondo Femminile FIFA 2023" at bounding box center [296, 252] width 93 height 13
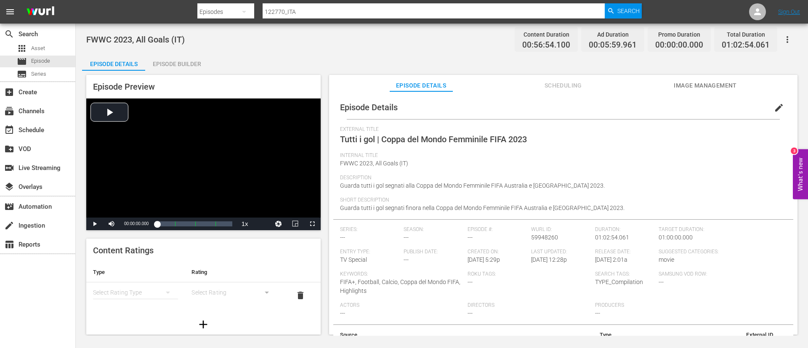
click at [769, 111] on button "edit" at bounding box center [779, 108] width 20 height 20
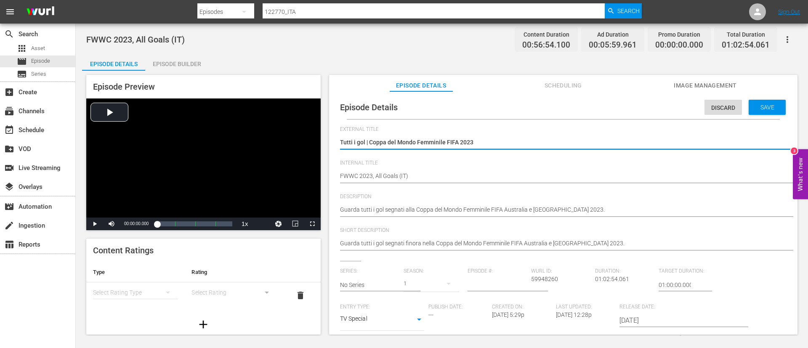
scroll to position [165, 0]
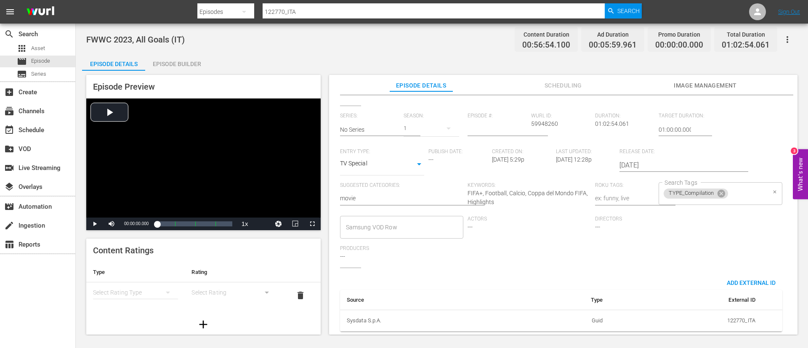
click at [735, 186] on input "Search Tags" at bounding box center [747, 193] width 37 height 15
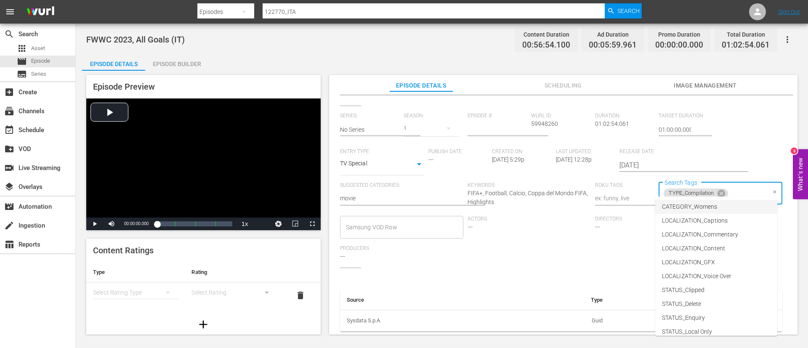
click at [730, 204] on li "CATEGORY_Womens" at bounding box center [716, 207] width 122 height 14
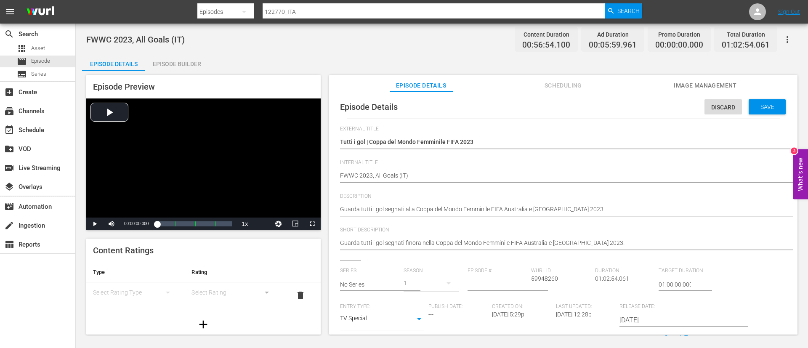
scroll to position [0, 0]
click at [766, 108] on span "Save" at bounding box center [767, 107] width 27 height 7
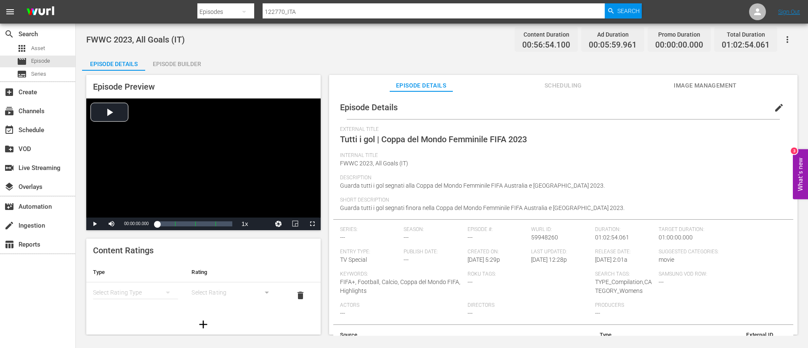
click at [401, 11] on input "122770_ITA" at bounding box center [434, 12] width 342 height 20
paste input "35143"
type input "135143_ITA"
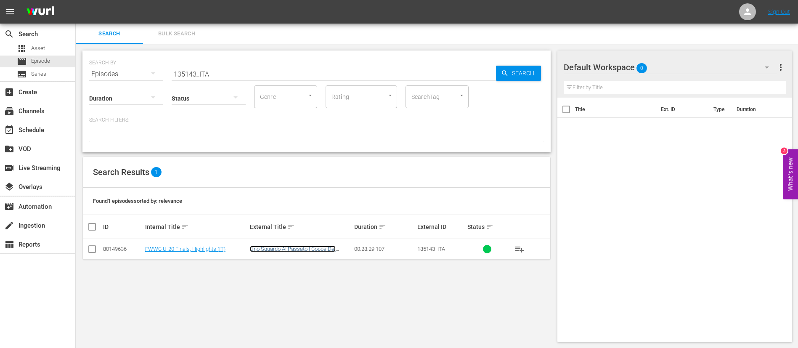
click at [316, 247] on link "Uno Sguardo Al Passato | Coppa Del Mondo Femminile Under-20 Della Fifa" at bounding box center [295, 252] width 90 height 13
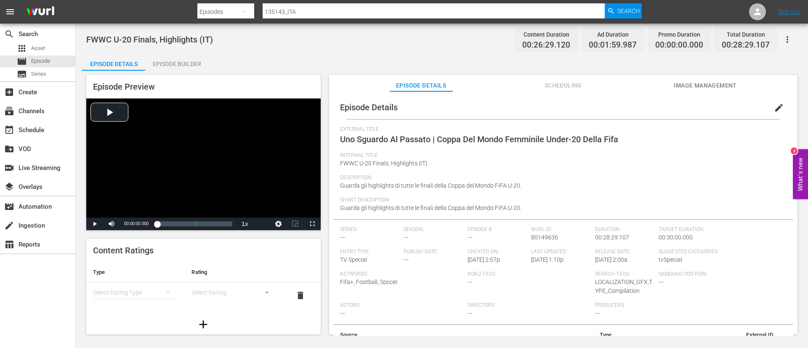
click at [778, 105] on span "edit" at bounding box center [779, 108] width 10 height 10
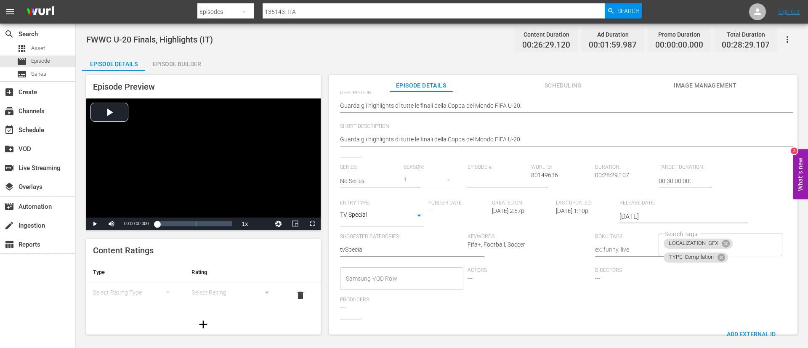
scroll to position [165, 0]
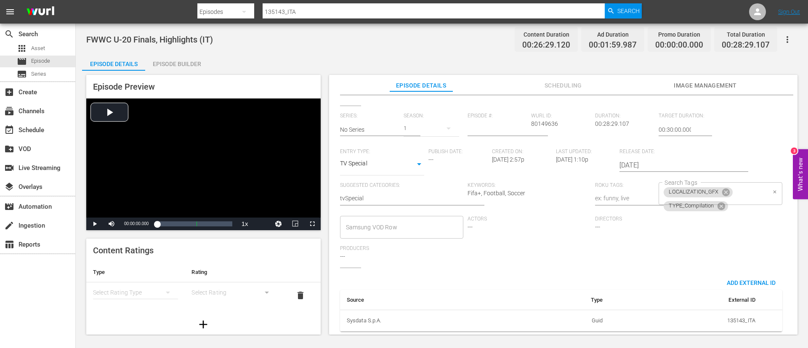
click at [747, 184] on div "LOCALIZATION_GFX TYPE_Compilation Search Tags" at bounding box center [719, 193] width 123 height 23
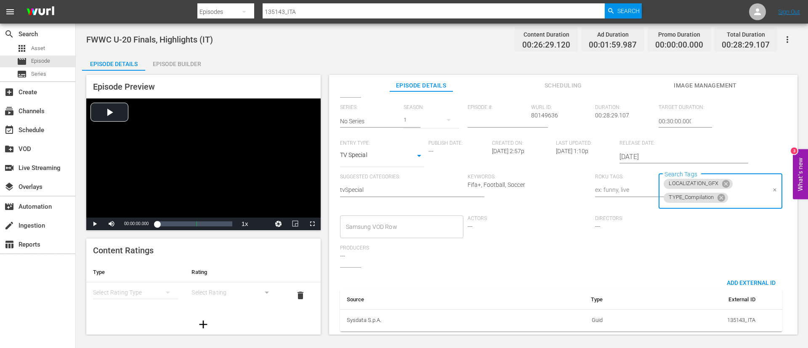
click at [742, 193] on input "Search Tags" at bounding box center [747, 197] width 37 height 15
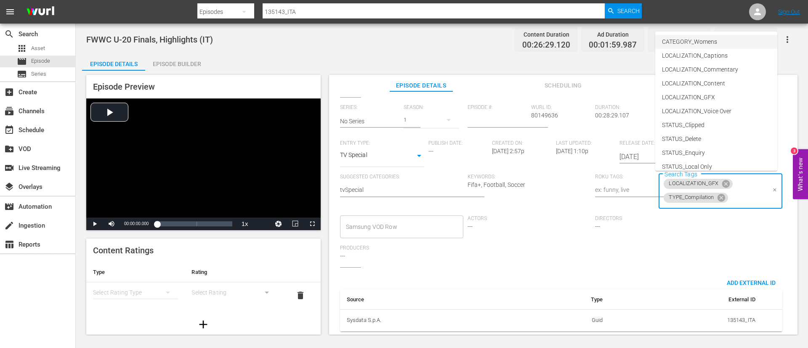
click at [719, 43] on li "CATEGORY_Womens" at bounding box center [716, 42] width 122 height 14
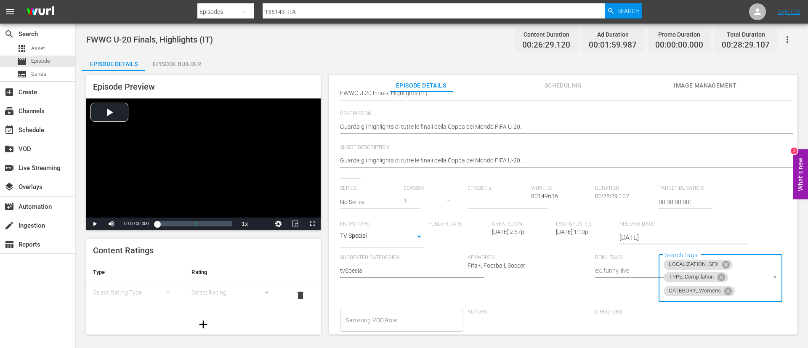
scroll to position [0, 0]
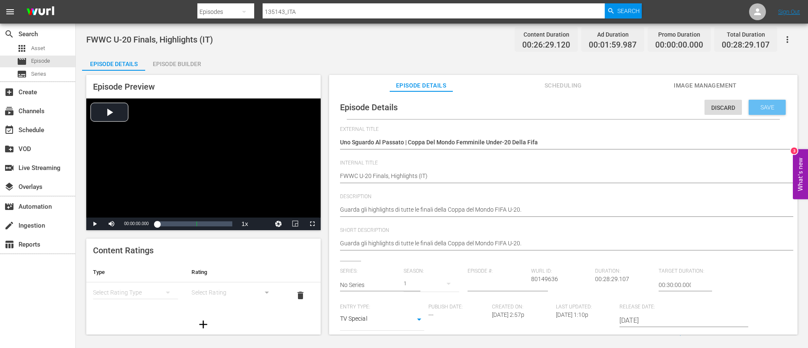
click at [756, 100] on div "Save" at bounding box center [766, 107] width 37 height 15
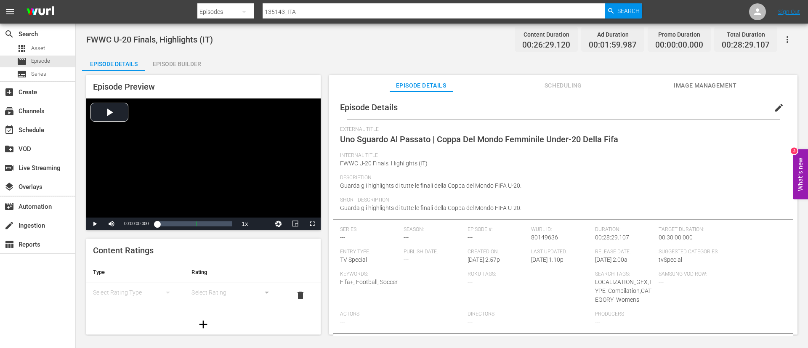
click at [597, 15] on input "135143_ITA" at bounding box center [434, 12] width 342 height 20
paste input "6477"
type input "136477_ITA"
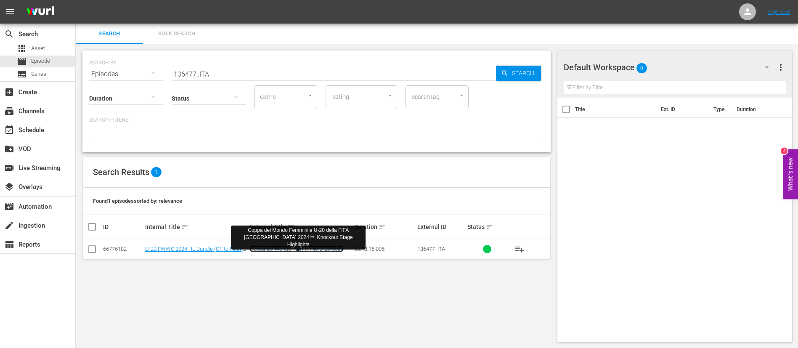
click at [279, 246] on link "Coppa del Mondo Femminile U-20 della FIFA Colombia 2024™: Knockout Stage Highli…" at bounding box center [296, 255] width 93 height 19
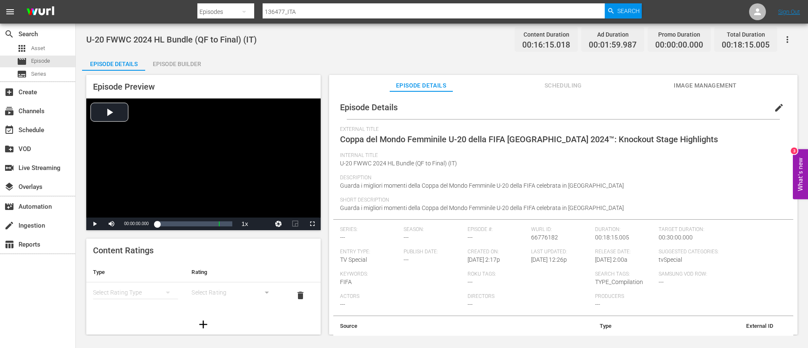
click at [777, 104] on span "edit" at bounding box center [779, 108] width 10 height 10
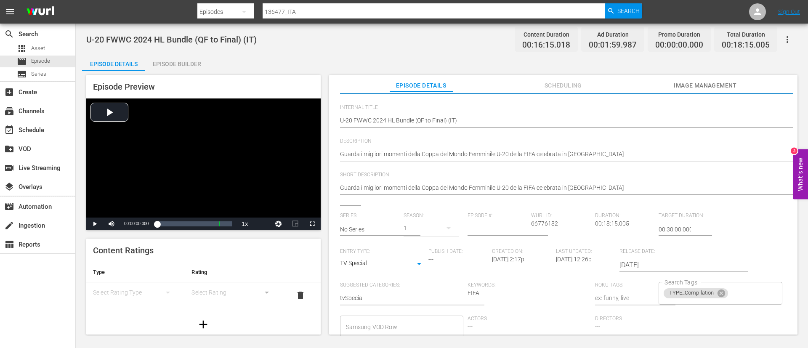
scroll to position [165, 0]
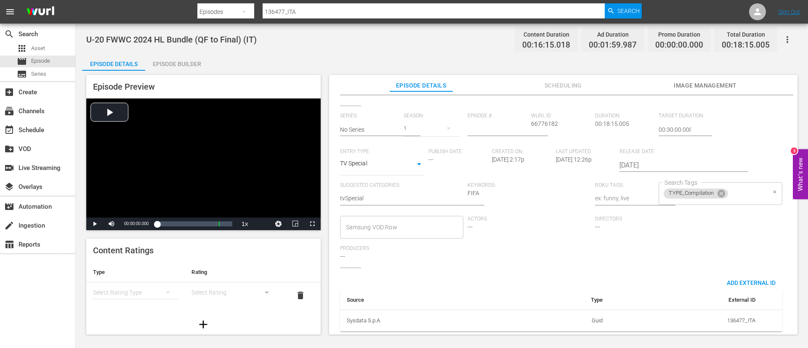
click at [741, 186] on input "Search Tags" at bounding box center [747, 193] width 37 height 15
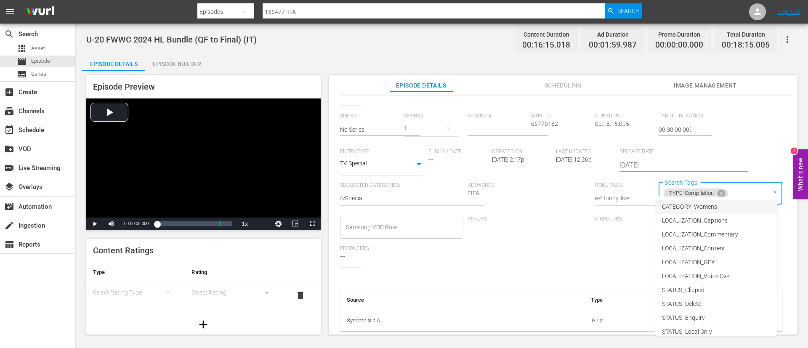
click at [722, 203] on li "CATEGORY_Womens" at bounding box center [716, 207] width 122 height 14
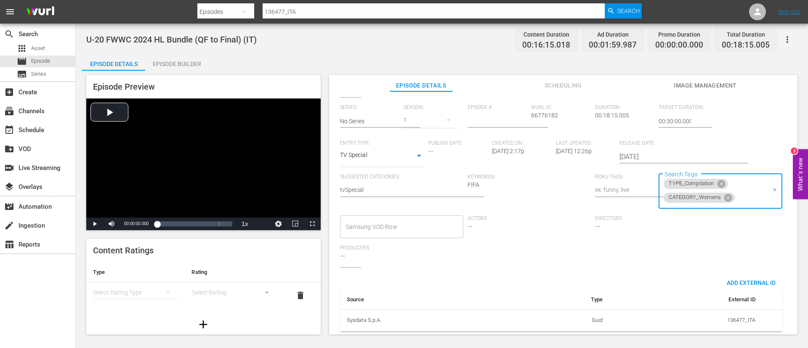
scroll to position [0, 0]
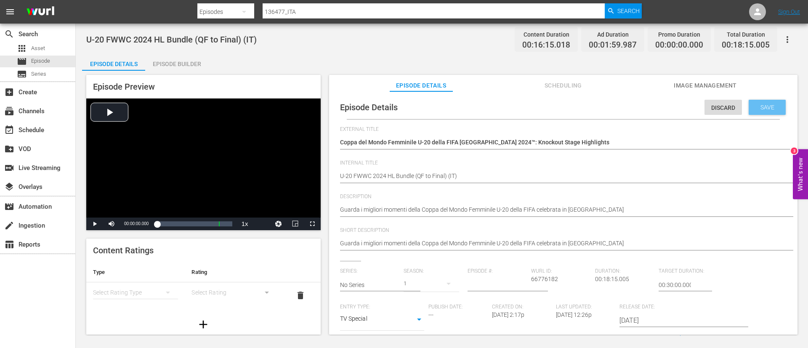
click at [760, 109] on span "Save" at bounding box center [767, 107] width 27 height 7
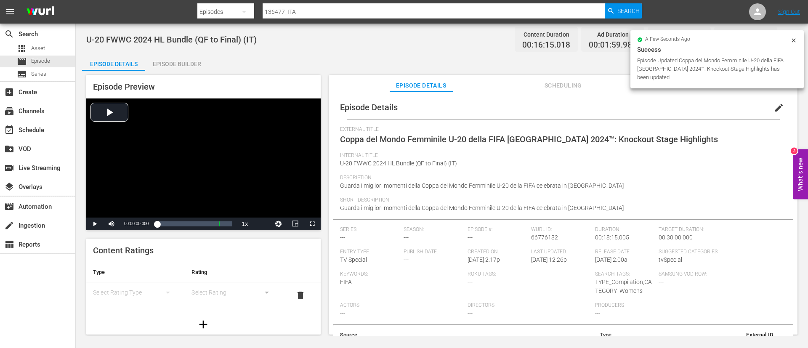
click at [437, 13] on input "136477_ITA" at bounding box center [434, 12] width 342 height 20
paste input "5"
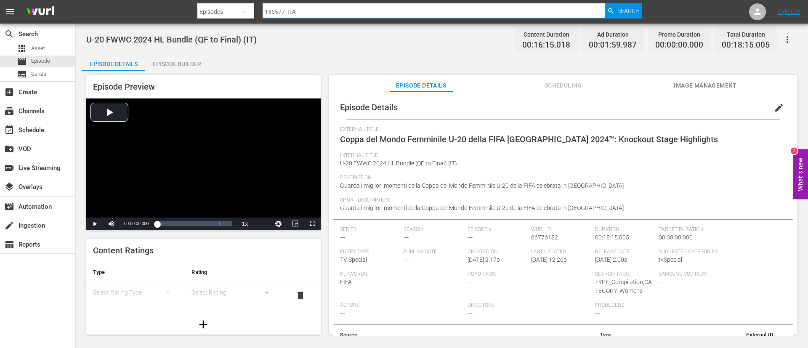
type input "136577_ITA"
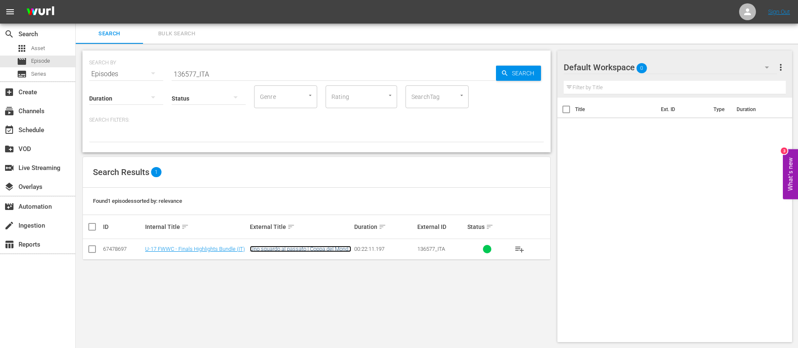
click at [311, 248] on link "Uno sguardo al passato | Coppa del Mondo Femminile Under-17 della FIFA" at bounding box center [300, 252] width 101 height 13
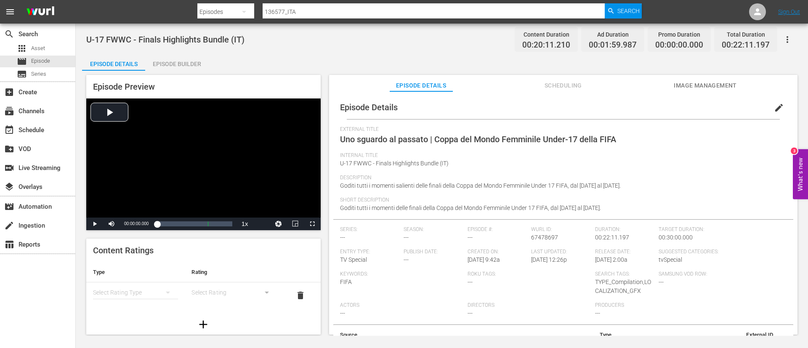
click at [780, 111] on button "edit" at bounding box center [779, 108] width 20 height 20
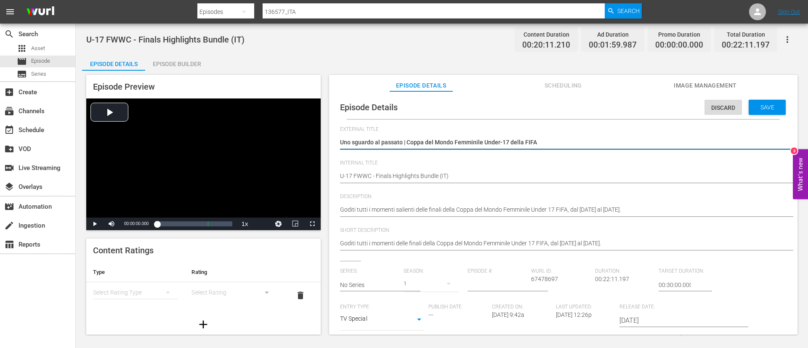
scroll to position [165, 0]
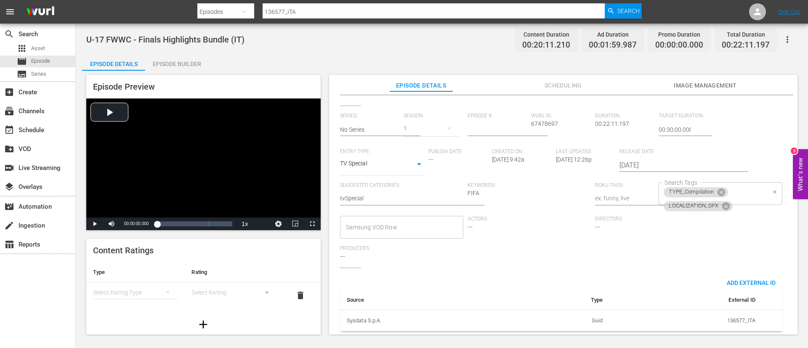
click at [737, 186] on div "TYPE_Compilation LOCALIZATION_GFX Search Tags" at bounding box center [719, 193] width 123 height 23
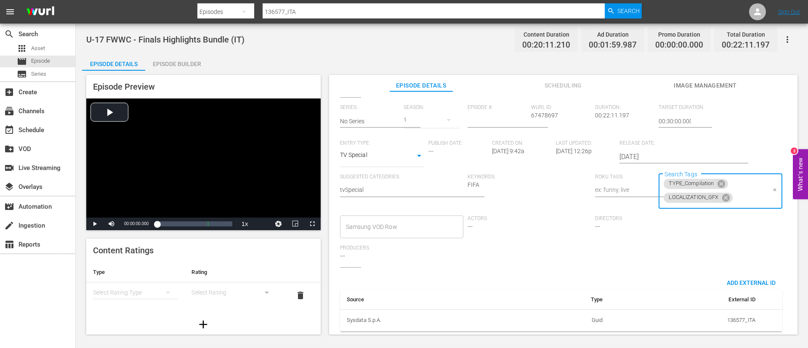
click at [739, 192] on input "Search Tags" at bounding box center [750, 197] width 32 height 15
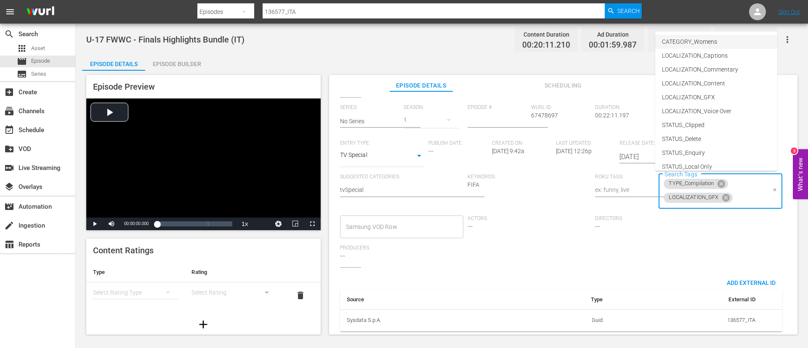
click at [730, 37] on li "CATEGORY_Womens" at bounding box center [716, 42] width 122 height 14
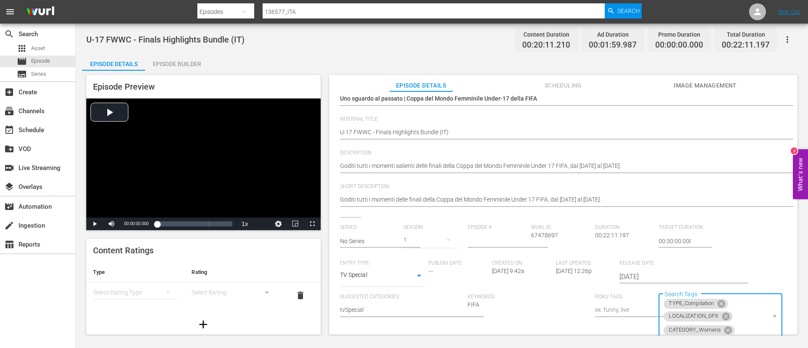
scroll to position [0, 0]
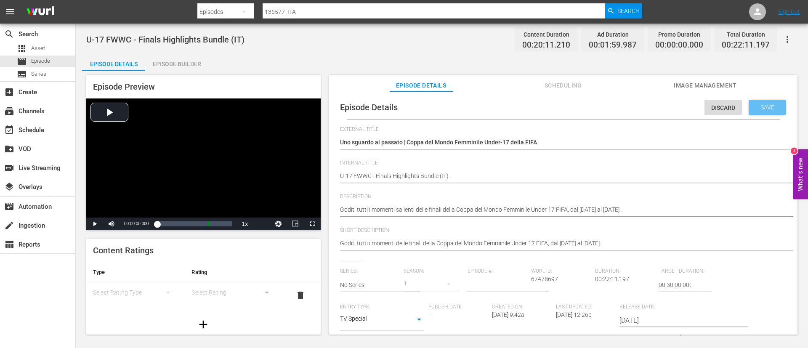
click at [766, 106] on span "Save" at bounding box center [767, 107] width 27 height 7
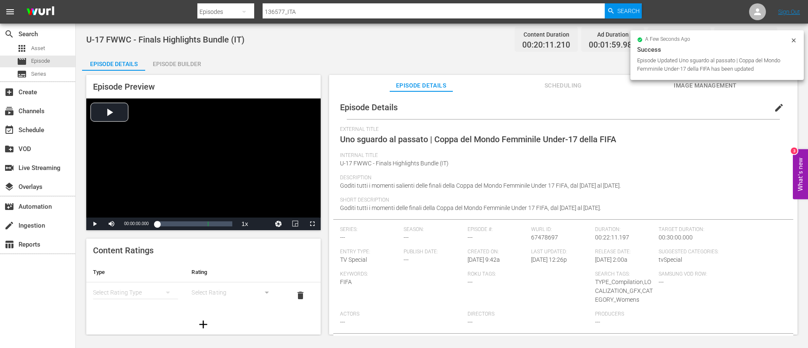
click at [414, 5] on input "136577_ITA" at bounding box center [434, 12] width 342 height 20
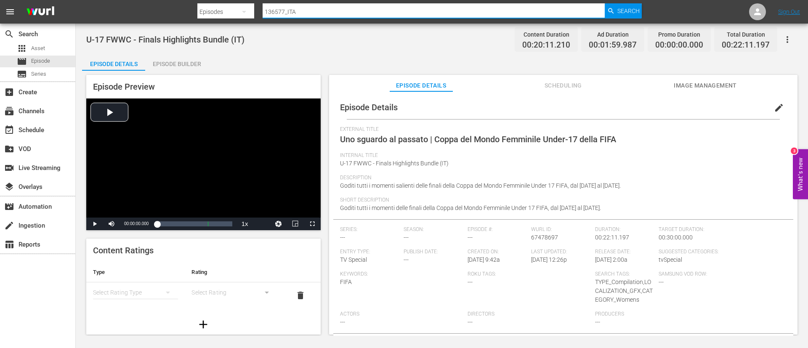
paste input "69"
type input "136697_ITA"
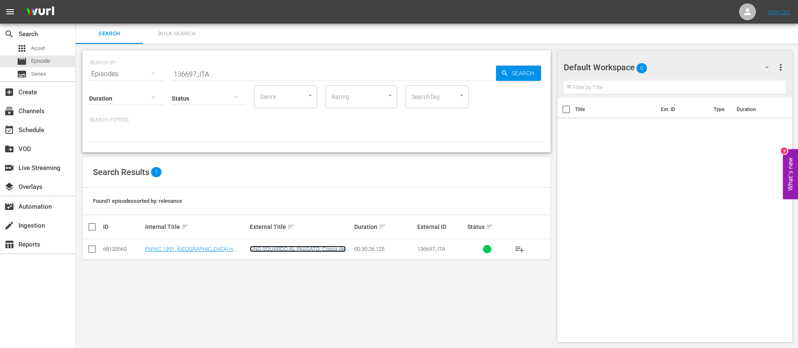
click at [317, 248] on link "UNO SGUARDO AL PASSATO: Coppa del Mondo Femminile FIFA, Cina PR 1991™" at bounding box center [298, 255] width 96 height 19
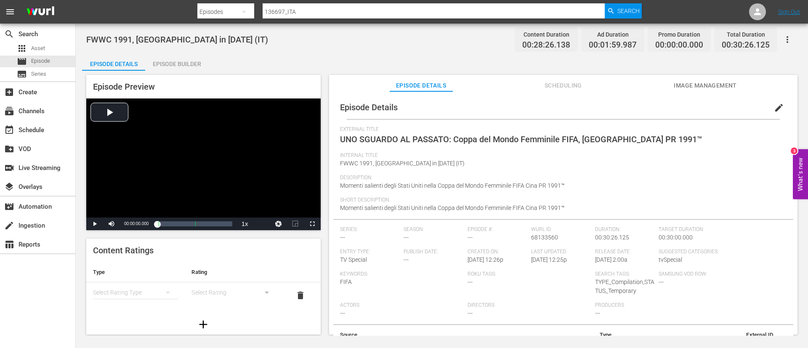
click at [774, 109] on span "edit" at bounding box center [779, 108] width 10 height 10
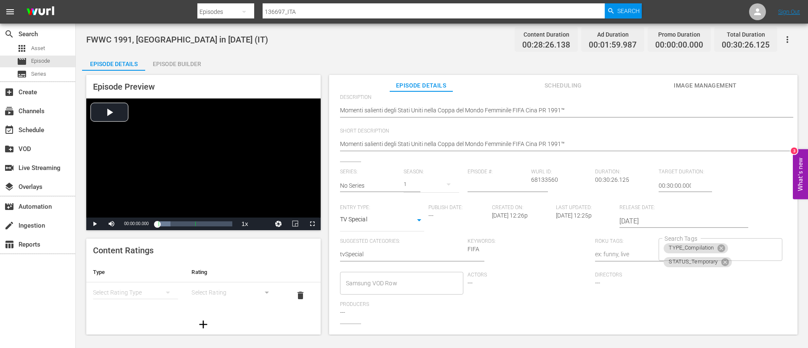
scroll to position [126, 0]
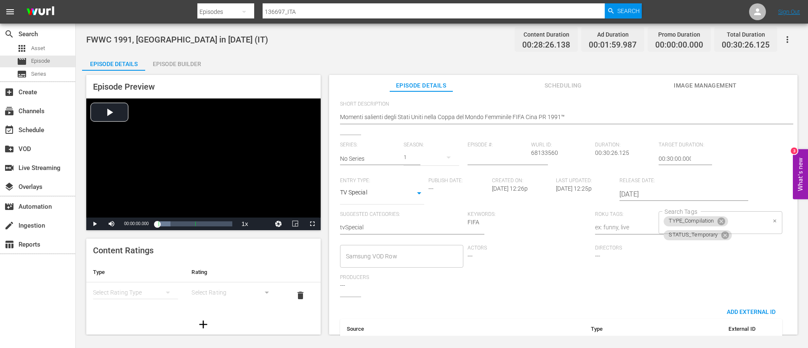
click at [746, 220] on div "TYPE_Compilation STATUS_Temporary Search Tags" at bounding box center [719, 222] width 123 height 23
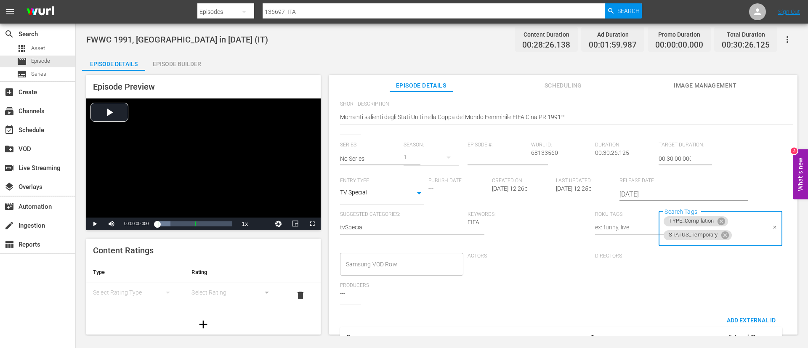
click at [747, 228] on input "Search Tags" at bounding box center [749, 235] width 33 height 15
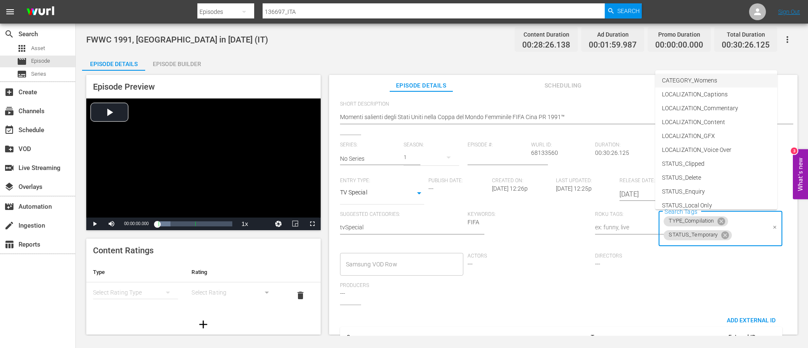
click at [705, 81] on span "CATEGORY_Womens" at bounding box center [689, 80] width 55 height 9
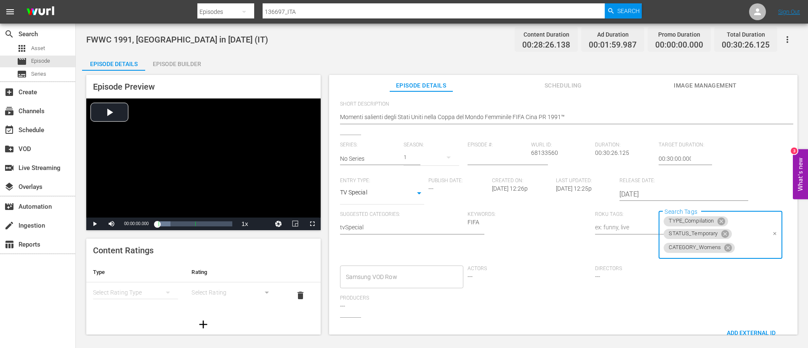
scroll to position [0, 0]
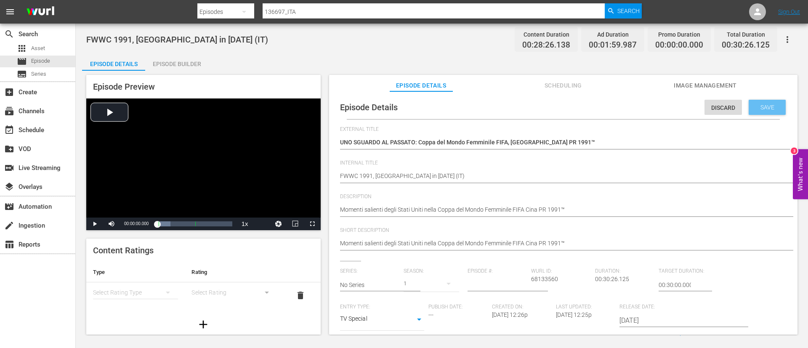
click at [758, 107] on span "Save" at bounding box center [767, 107] width 27 height 7
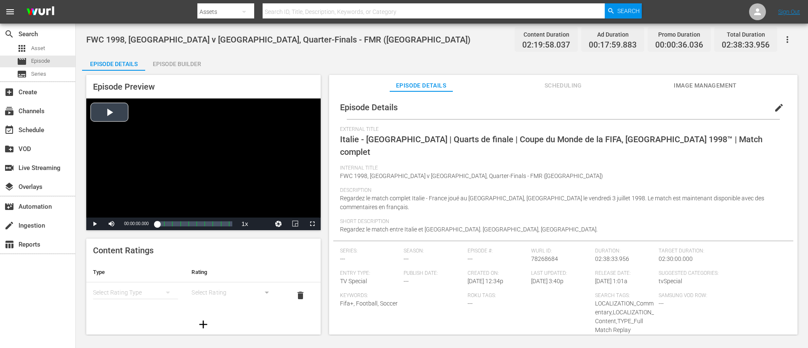
click at [233, 163] on div "Video Player" at bounding box center [203, 157] width 234 height 119
click at [183, 163] on div "Video Player" at bounding box center [203, 157] width 234 height 119
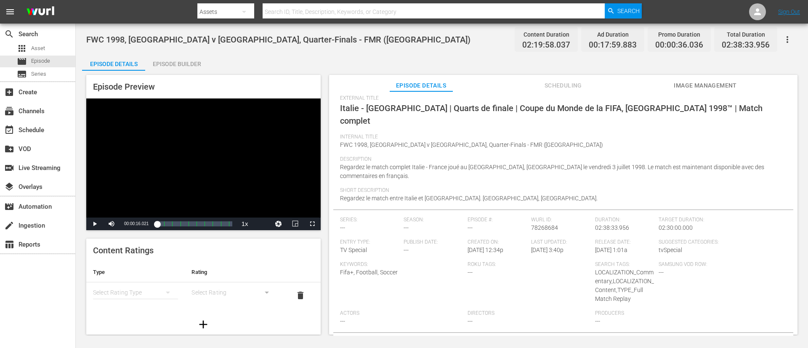
scroll to position [55, 0]
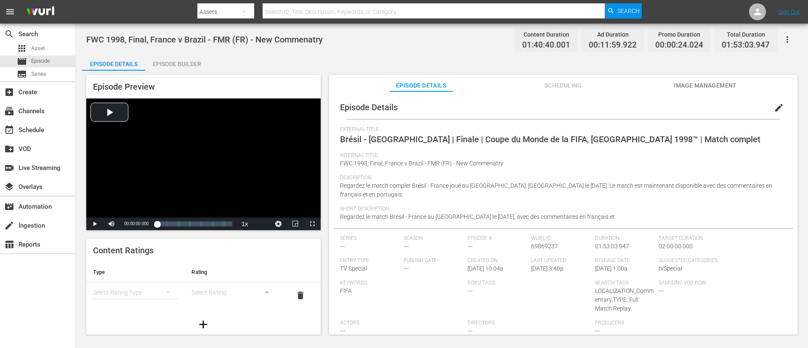
scroll to position [46, 0]
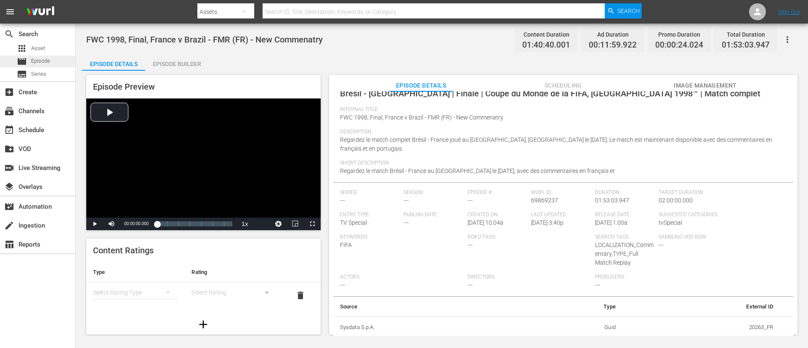
click at [57, 60] on div "movie Episode" at bounding box center [37, 62] width 75 height 12
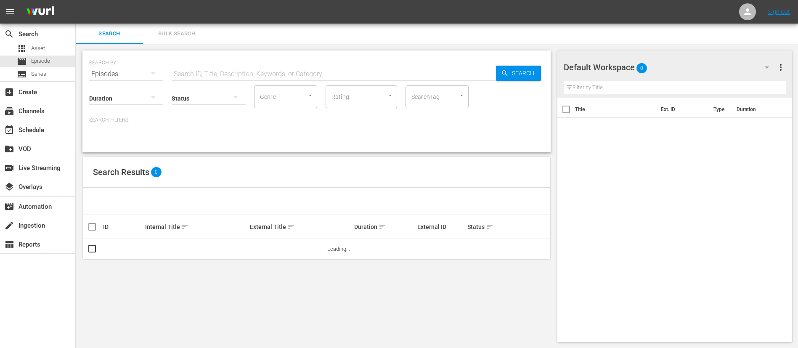
click at [391, 72] on input "text" at bounding box center [334, 74] width 324 height 20
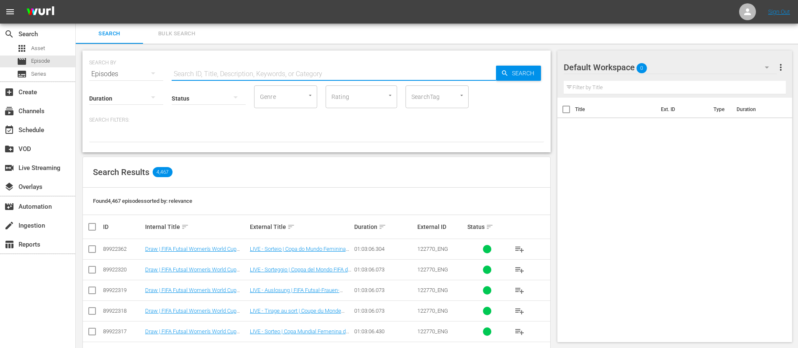
paste input "8ZvjzOYODw13FFUp0D4Gv_FR"
type input "8ZvjzOYODw13FFUp0D4Gv_FR"
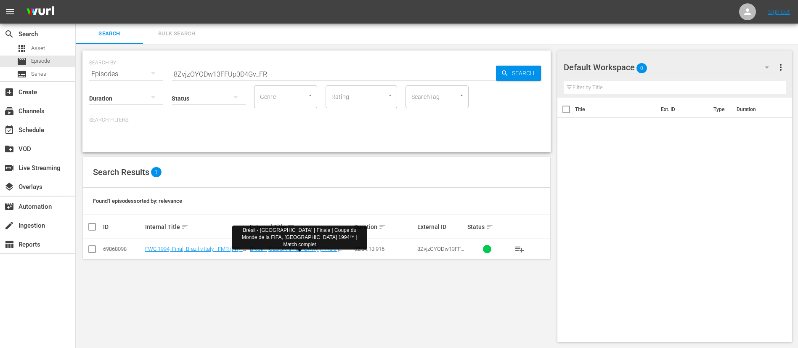
click at [316, 231] on td "Brésil - Italie | Finale | Coupe du Monde de la FIFA, États-Unis 1994™ | Match …" at bounding box center [301, 249] width 105 height 21
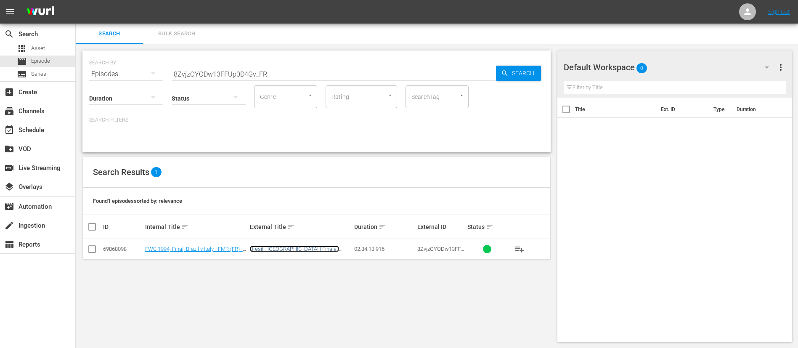
click at [334, 231] on link "Brésil - Italie | Finale | Coupe du Monde de la FIFA, États-Unis 1994™ | Match …" at bounding box center [294, 258] width 89 height 25
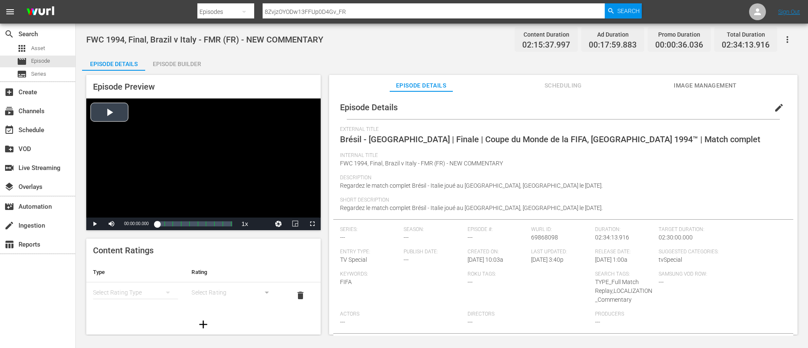
click at [236, 143] on div "Video Player" at bounding box center [203, 157] width 234 height 119
click at [216, 155] on div "Video Player" at bounding box center [203, 157] width 234 height 119
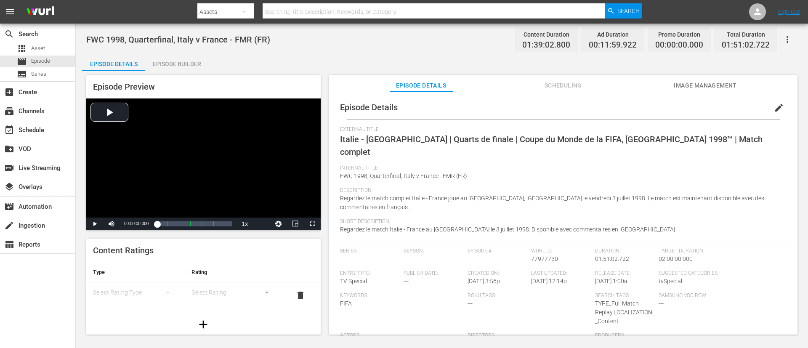
click at [780, 36] on button "button" at bounding box center [787, 39] width 20 height 20
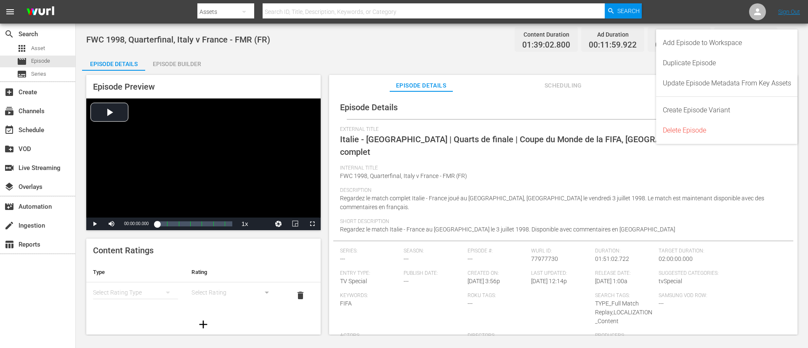
click at [741, 248] on span "Target Duration:" at bounding box center [719, 251] width 123 height 7
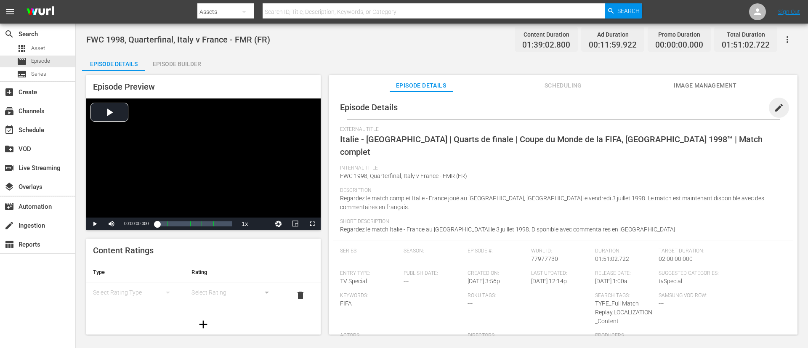
click at [778, 107] on span "edit" at bounding box center [779, 108] width 10 height 10
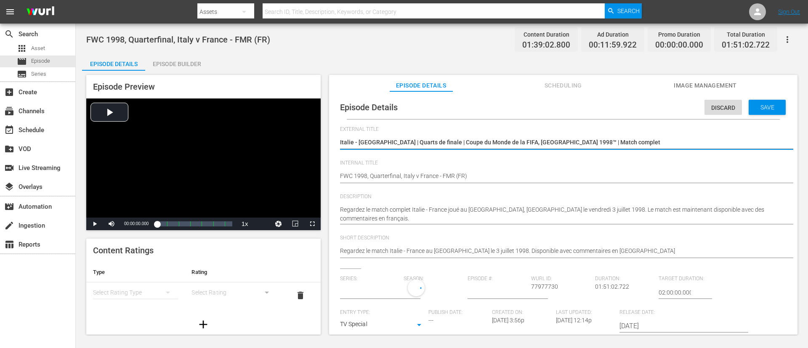
type input "No Series"
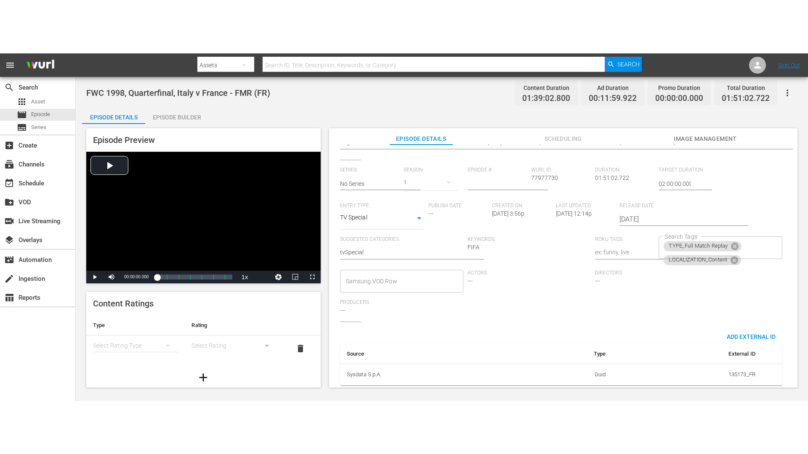
scroll to position [172, 0]
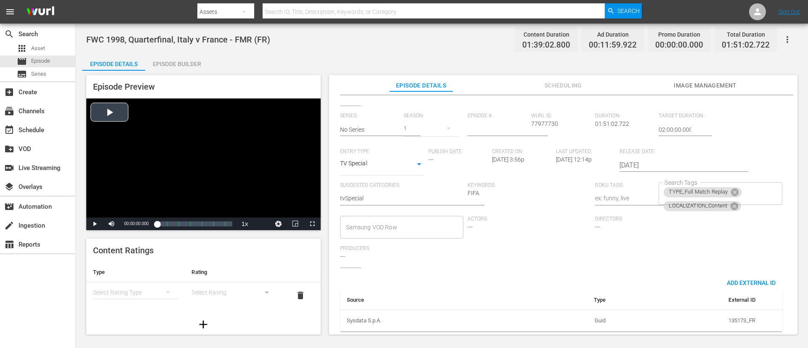
click at [228, 181] on div "Video Player" at bounding box center [203, 157] width 234 height 119
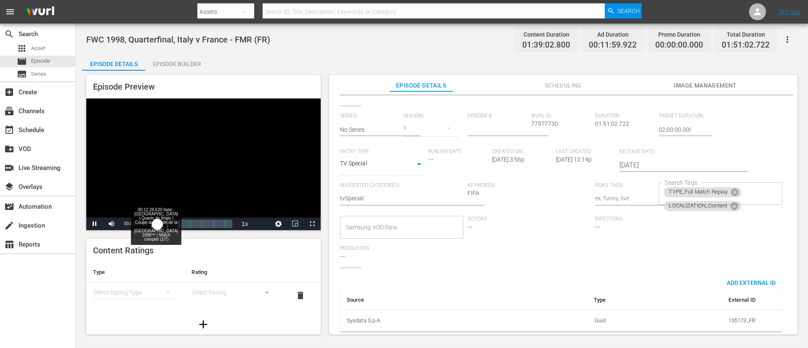
click at [165, 226] on div "00:12:28.620 Italie - [GEOGRAPHIC_DATA] | Quarts de finale | Coupe du Monde de …" at bounding box center [165, 224] width 0 height 8
click at [175, 225] on div "00:27:26.964 [GEOGRAPHIC_DATA] - [GEOGRAPHIC_DATA] | Quarts de finale | Coupe d…" at bounding box center [175, 224] width 0 height 8
click at [312, 224] on span "Video Player" at bounding box center [312, 224] width 0 height 0
click at [269, 160] on div "Video Player" at bounding box center [203, 157] width 234 height 119
